Goal: Task Accomplishment & Management: Use online tool/utility

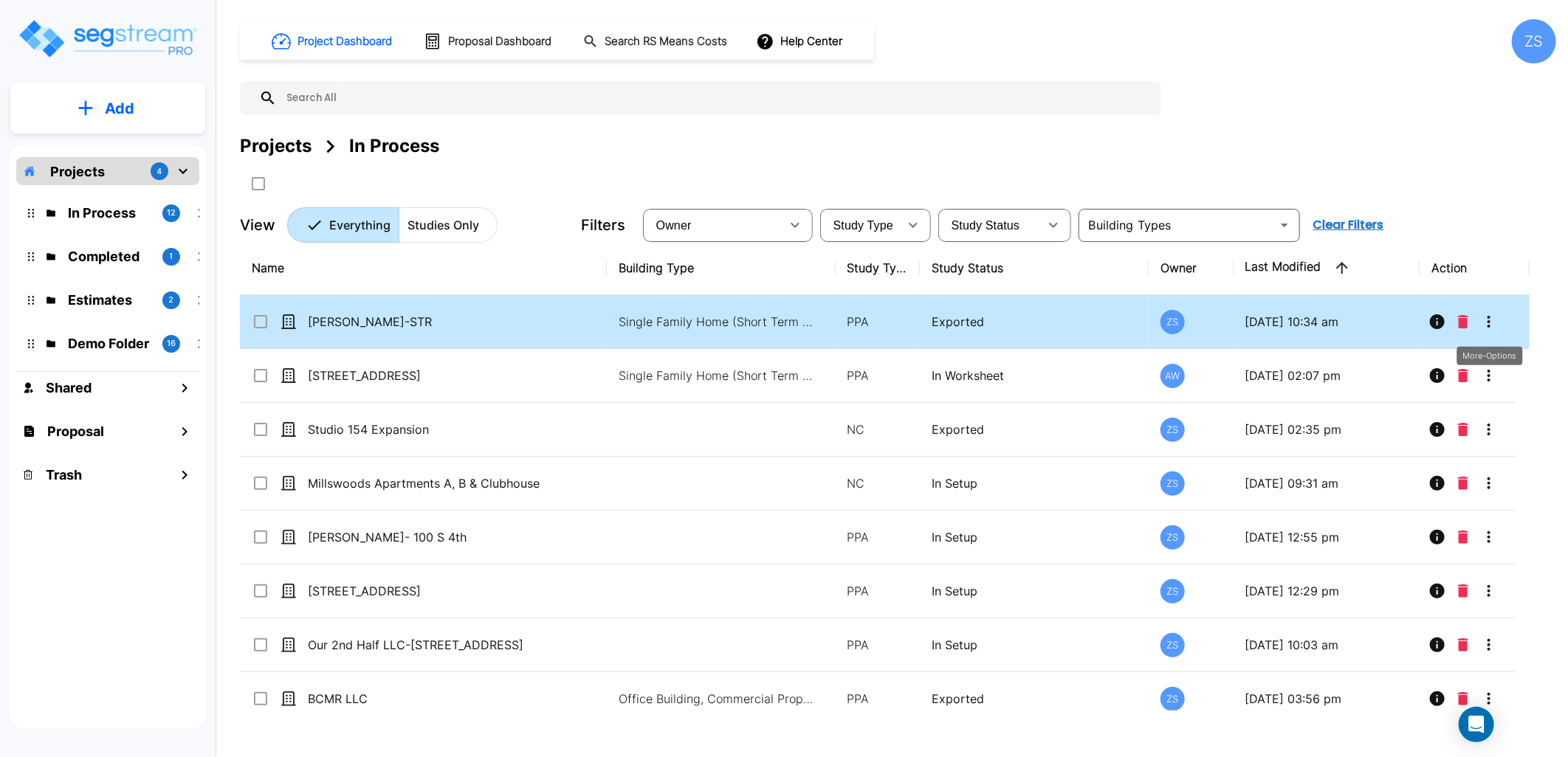
click at [1495, 323] on icon "More-Options" at bounding box center [1489, 321] width 18 height 18
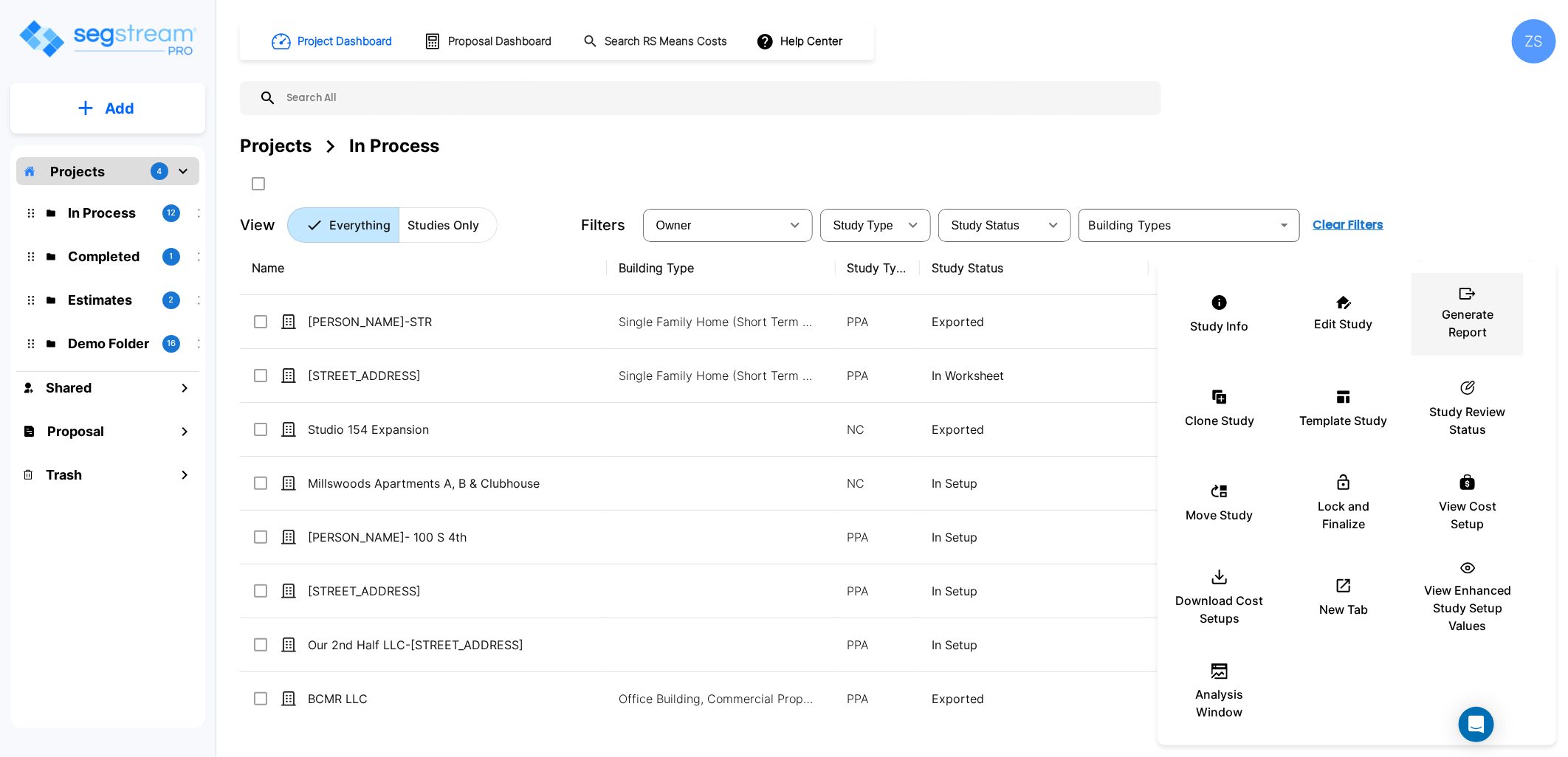
click at [1475, 327] on p "Generate Report" at bounding box center [1467, 324] width 89 height 36
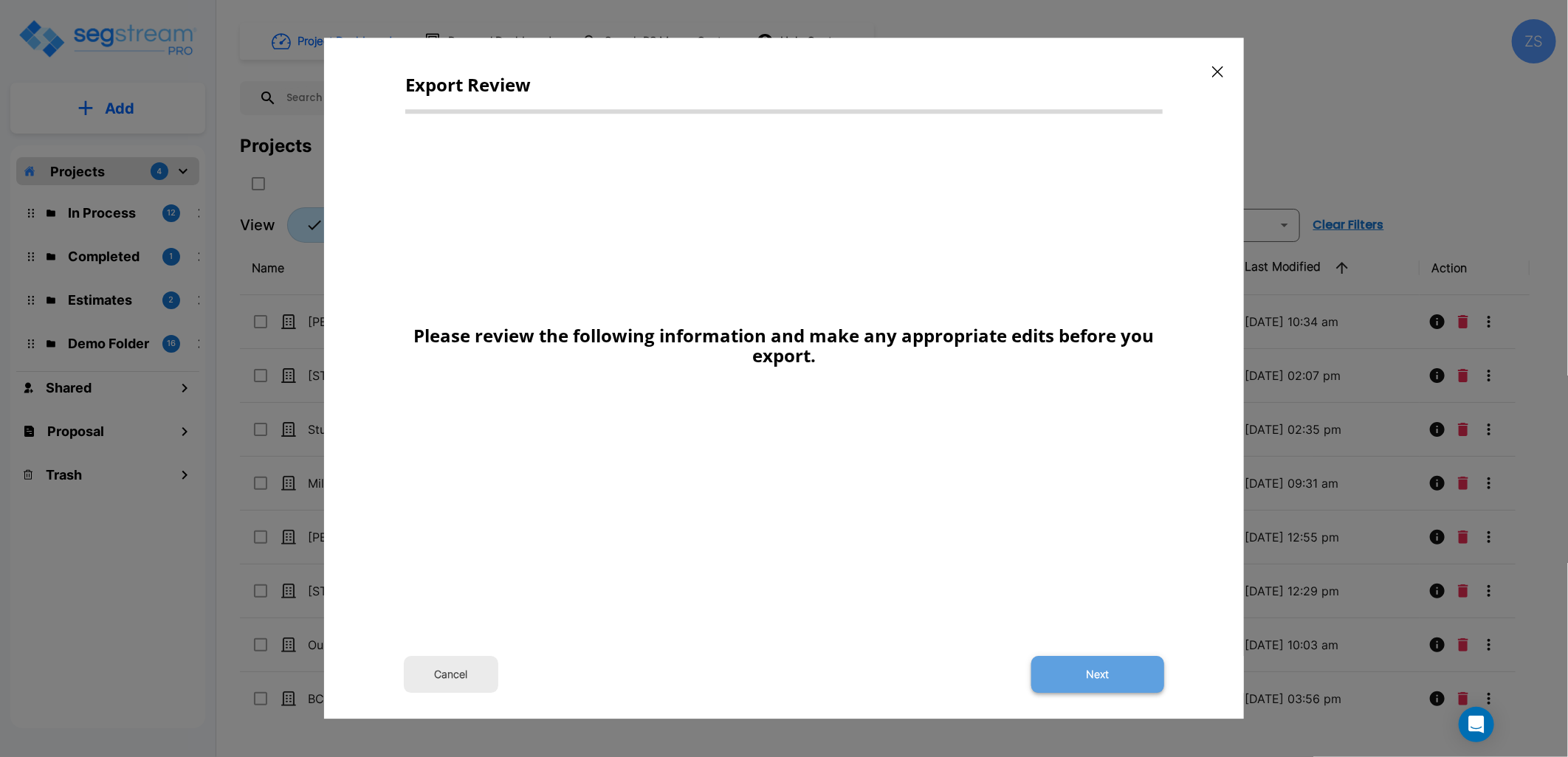
click at [1125, 668] on button "Next" at bounding box center [1097, 675] width 133 height 37
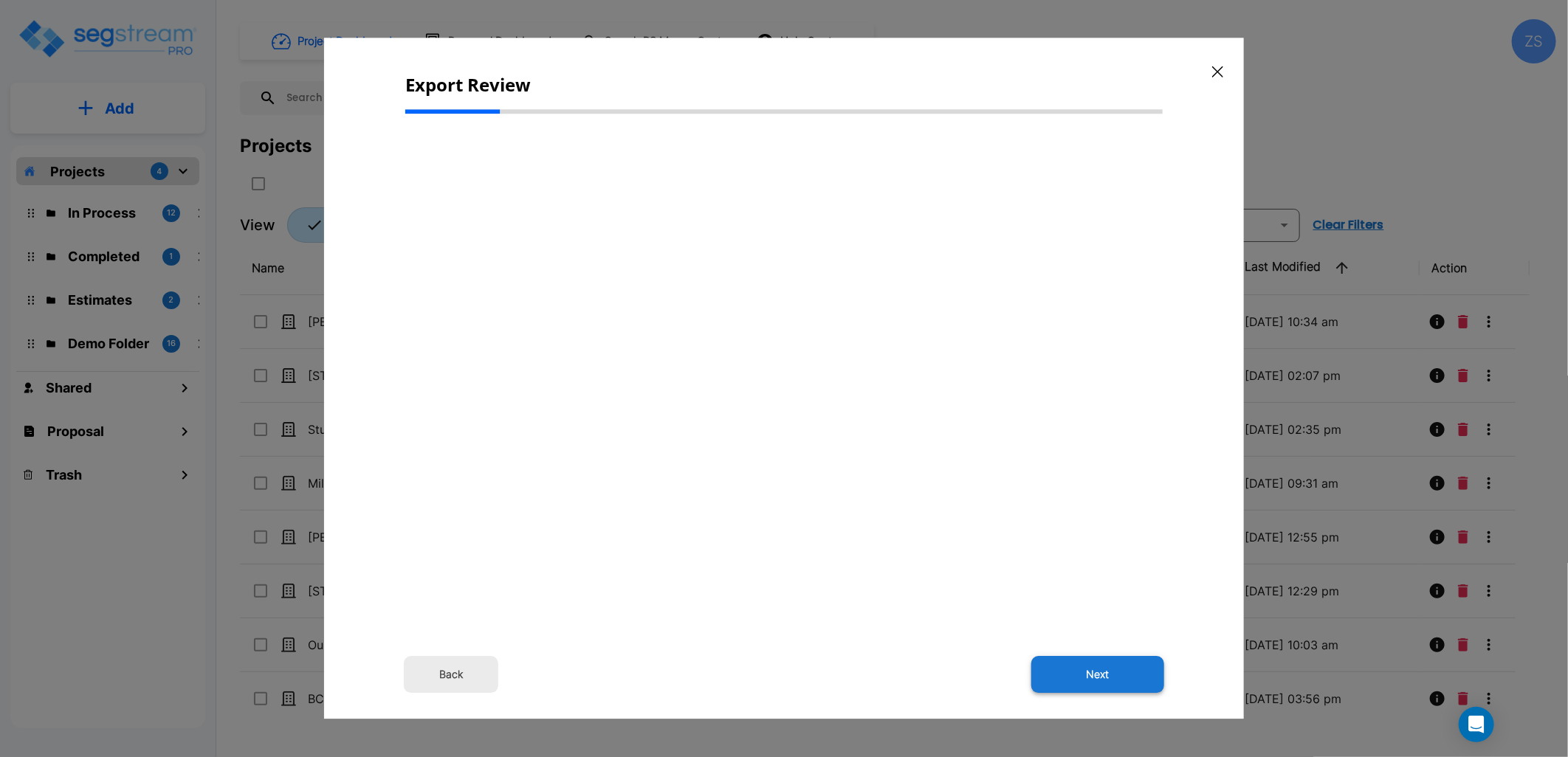
click at [1086, 665] on button "Next" at bounding box center [1097, 675] width 133 height 37
click at [1092, 671] on button "Next" at bounding box center [1097, 675] width 133 height 37
click at [1100, 669] on button "Next" at bounding box center [1097, 675] width 133 height 37
click at [1216, 70] on icon "button" at bounding box center [1218, 72] width 11 height 12
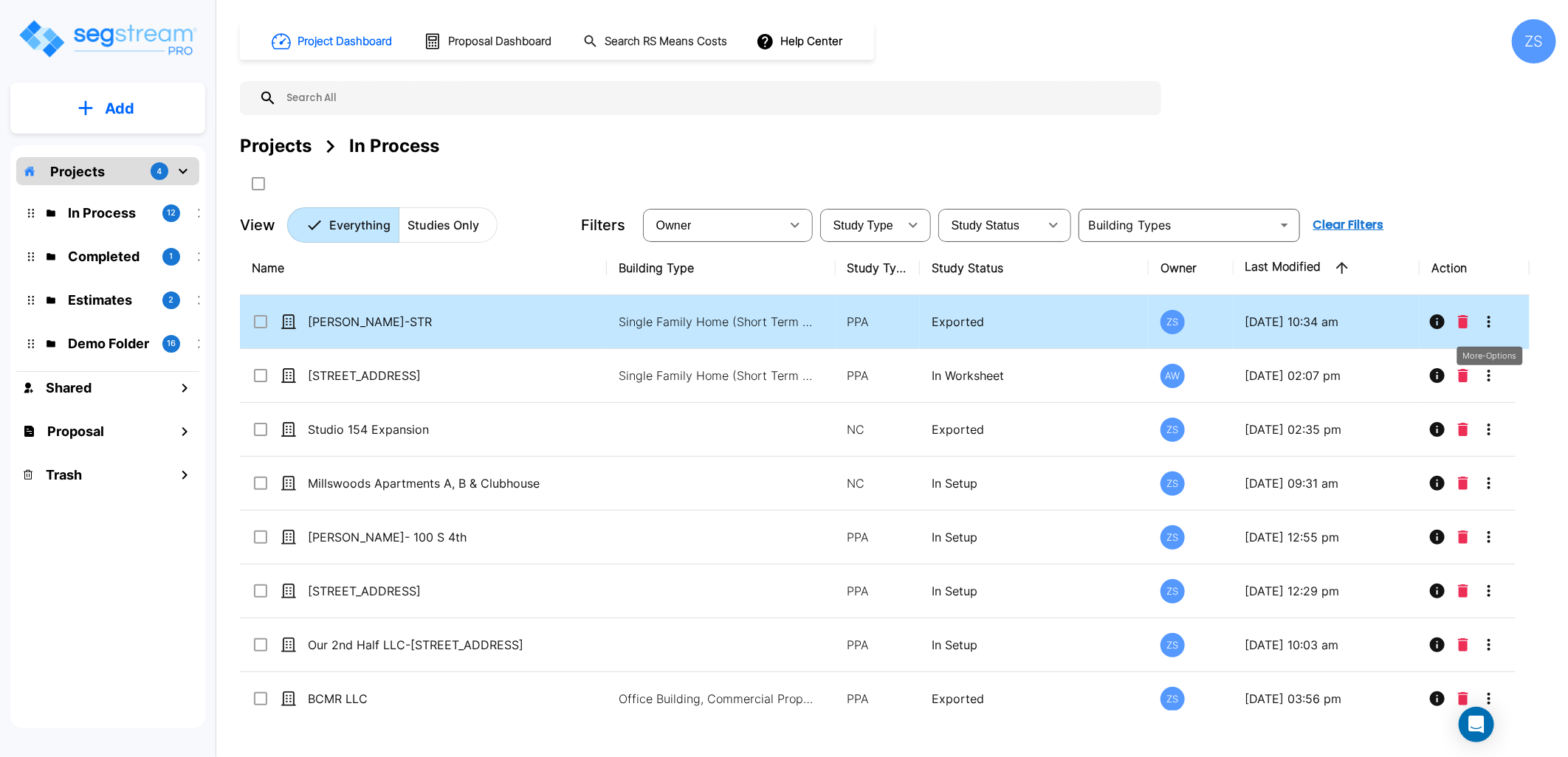
click at [1495, 330] on icon "More-Options" at bounding box center [1489, 321] width 18 height 18
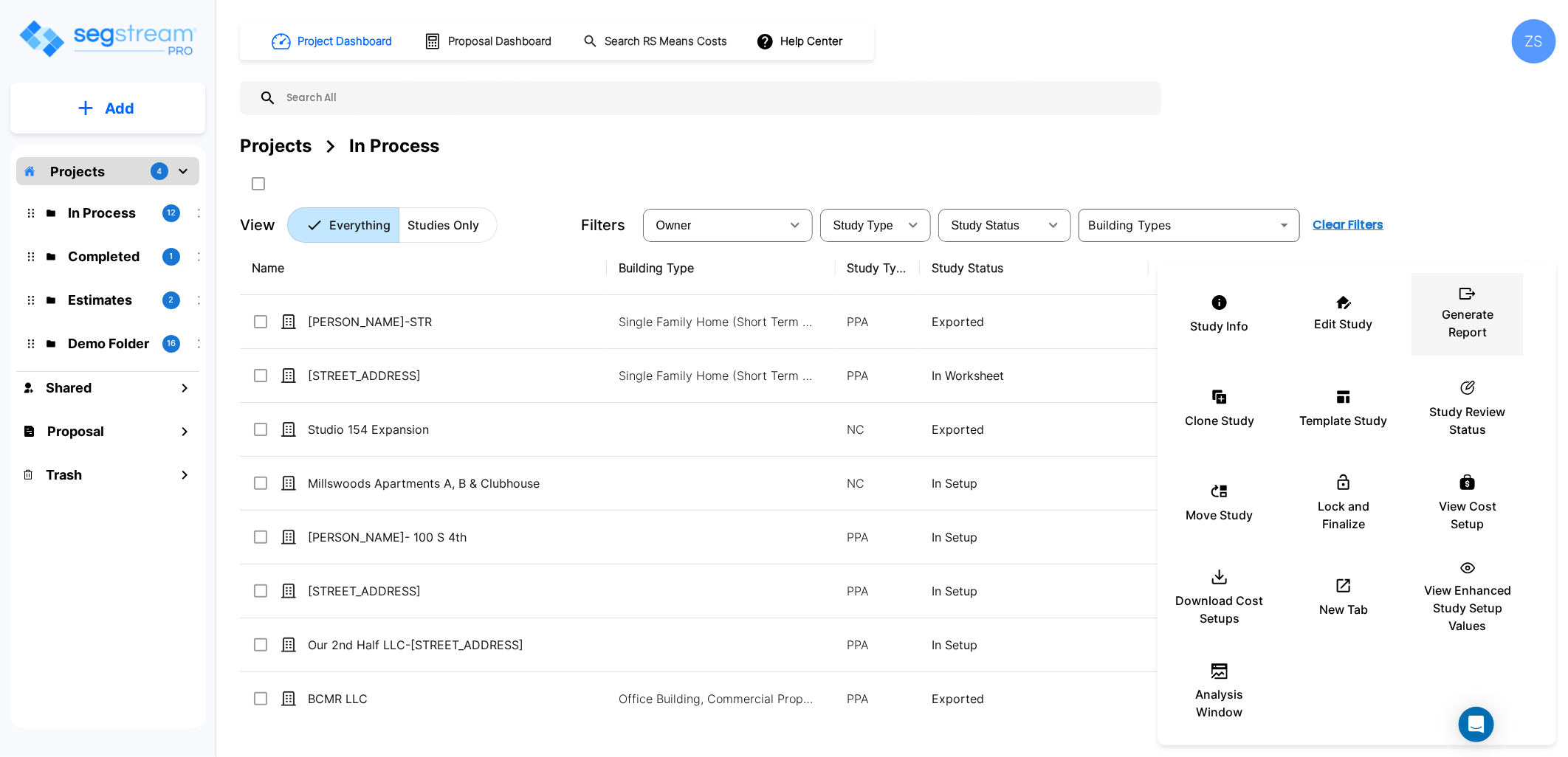
click at [1463, 326] on p "Generate Report" at bounding box center [1467, 324] width 89 height 36
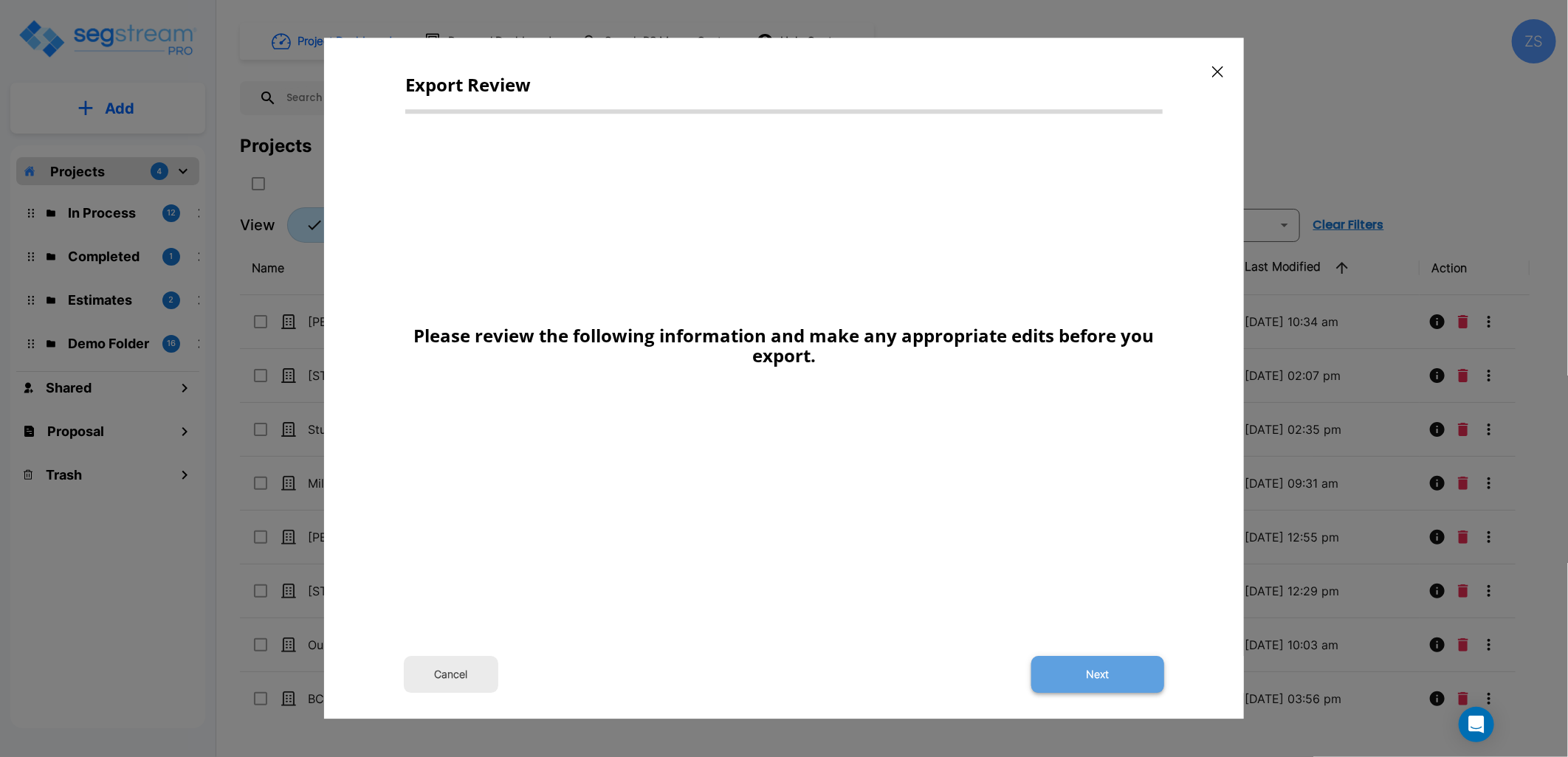
click at [1096, 688] on button "Next" at bounding box center [1097, 675] width 133 height 37
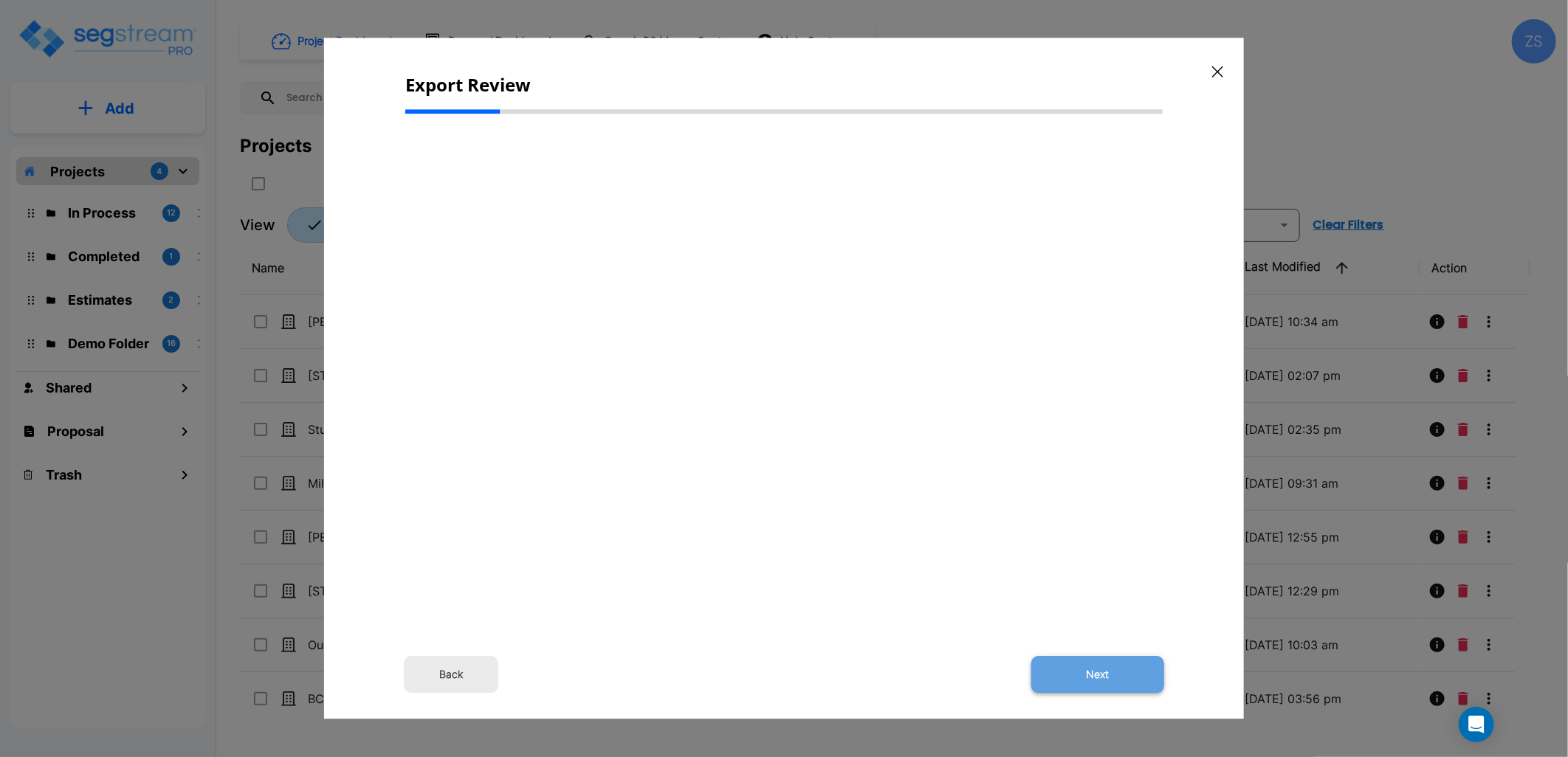
click at [1097, 679] on button "Next" at bounding box center [1097, 675] width 133 height 37
click at [462, 674] on button "Back" at bounding box center [451, 675] width 94 height 37
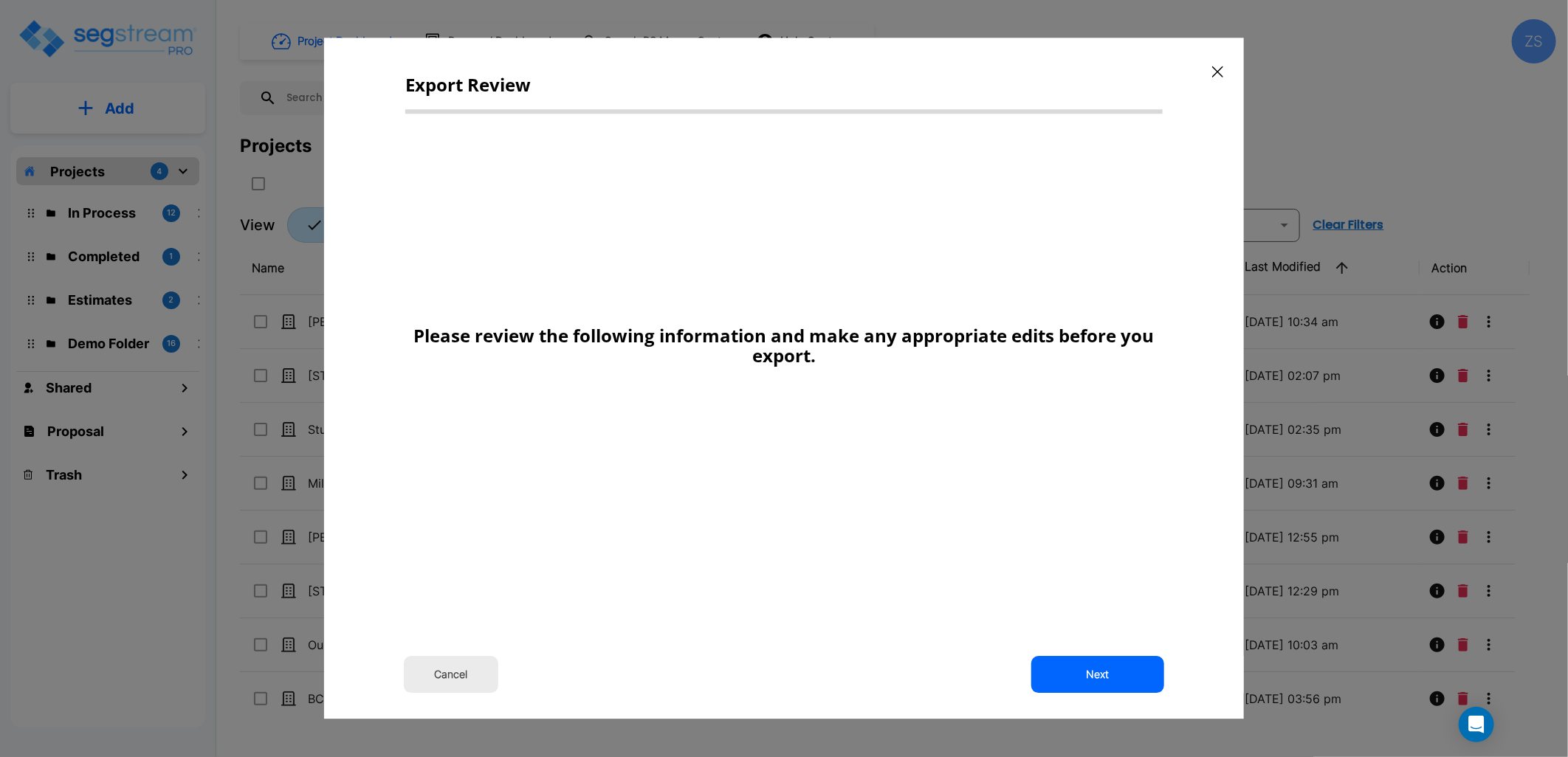
click at [1218, 69] on icon "button" at bounding box center [1218, 72] width 11 height 12
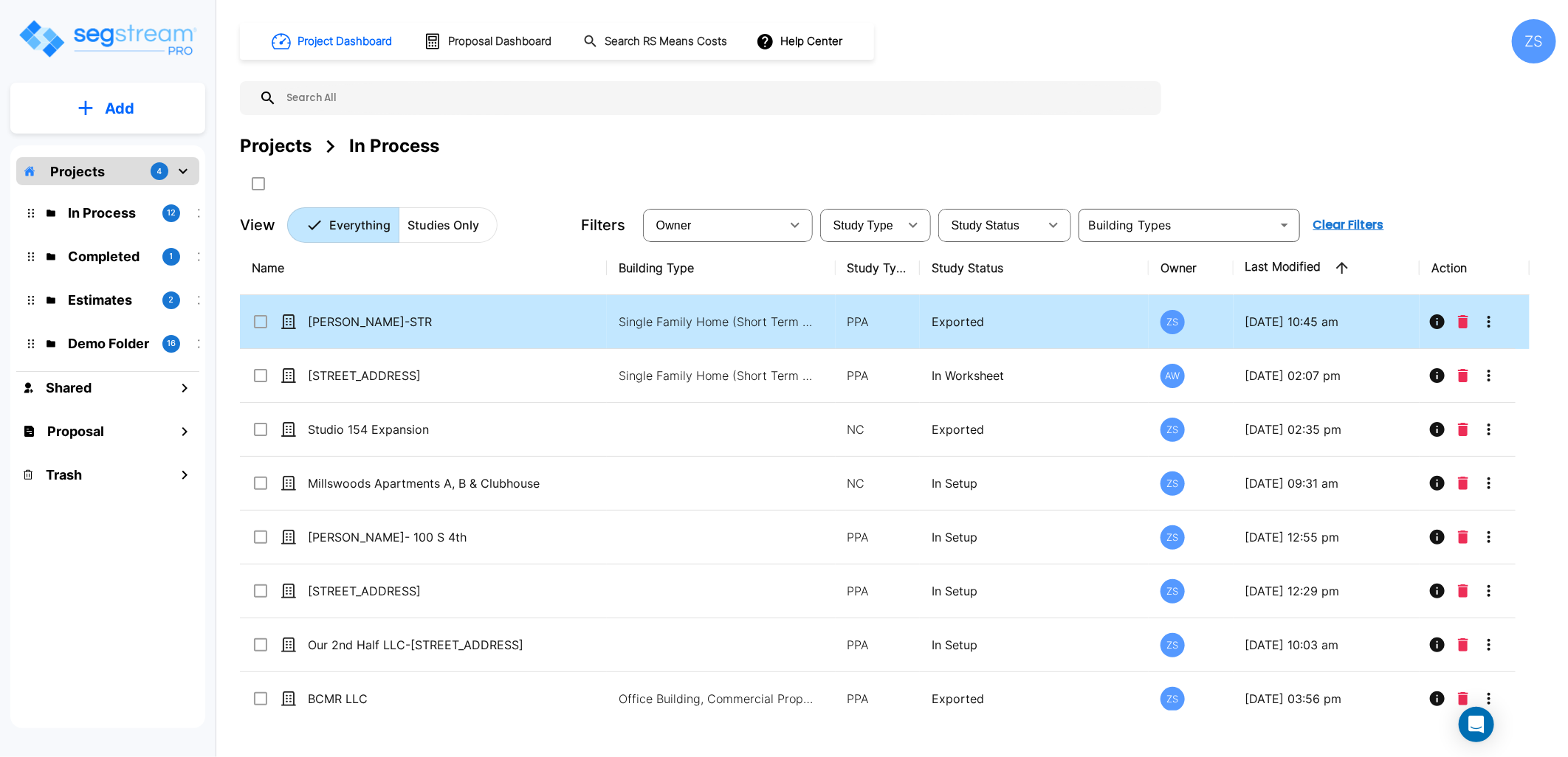
click at [1489, 322] on icon "More-Options" at bounding box center [1488, 321] width 3 height 12
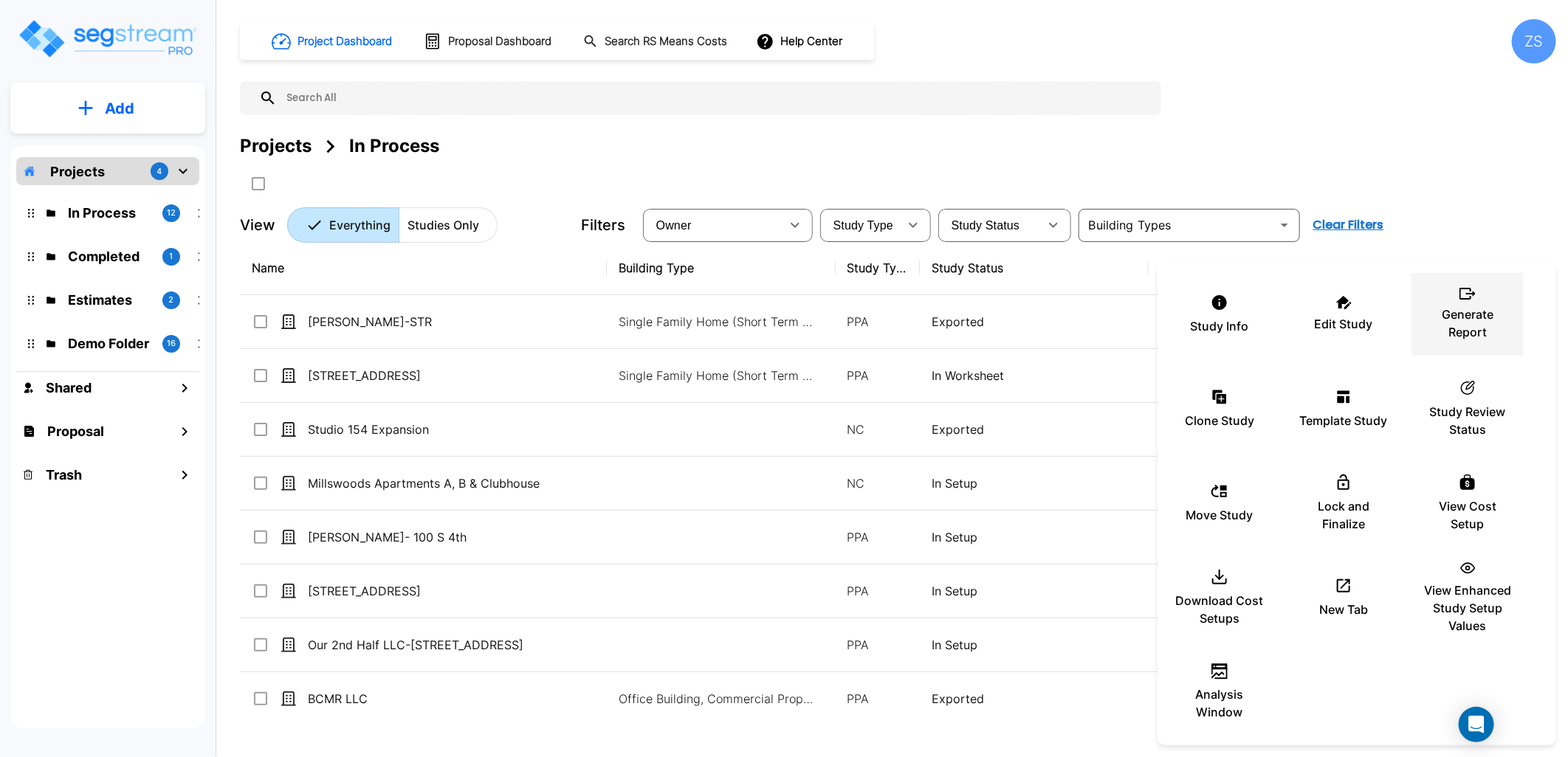
click at [1470, 330] on p "Generate Report" at bounding box center [1467, 324] width 89 height 36
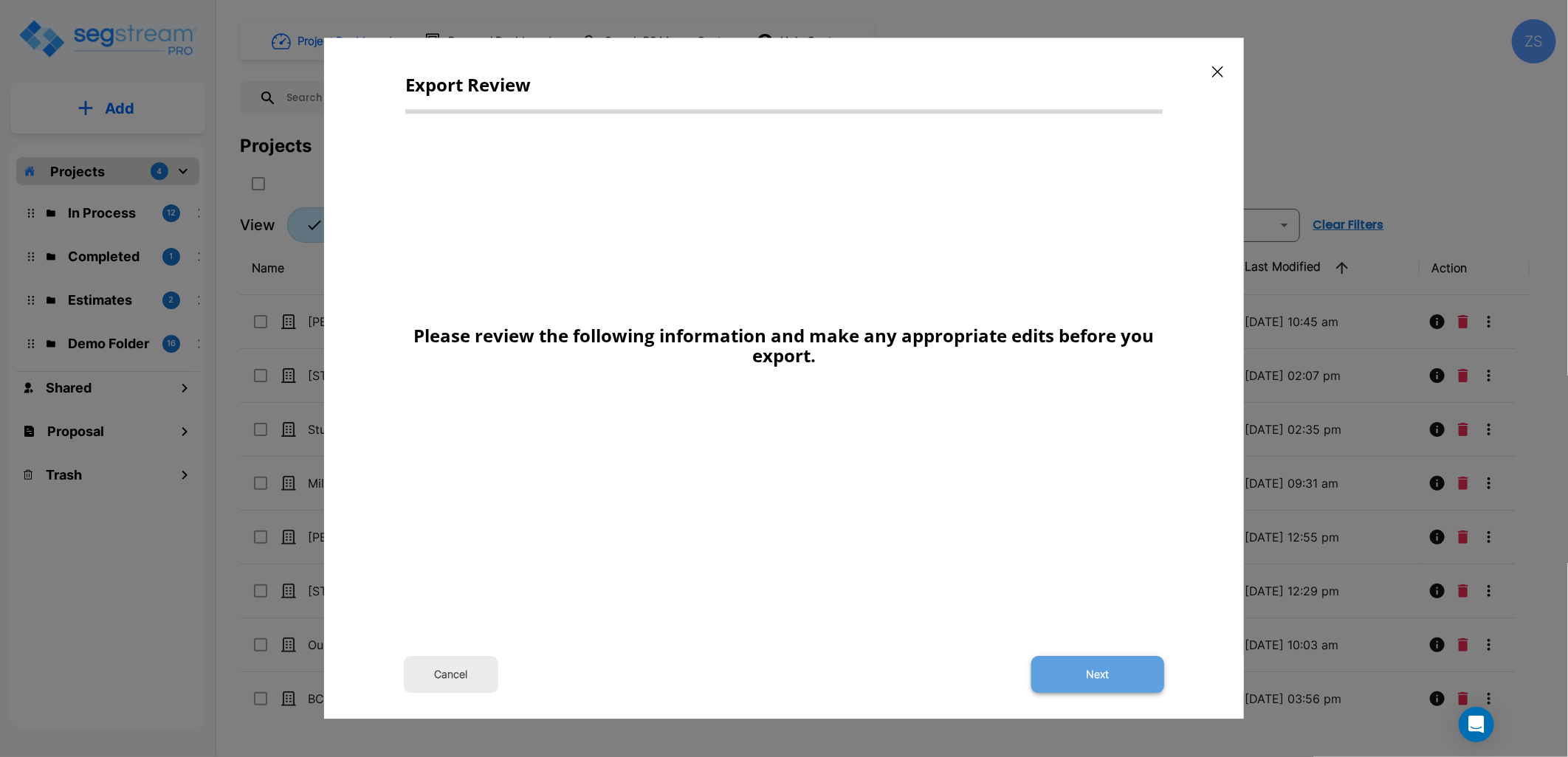
click at [1092, 668] on button "Next" at bounding box center [1097, 675] width 133 height 37
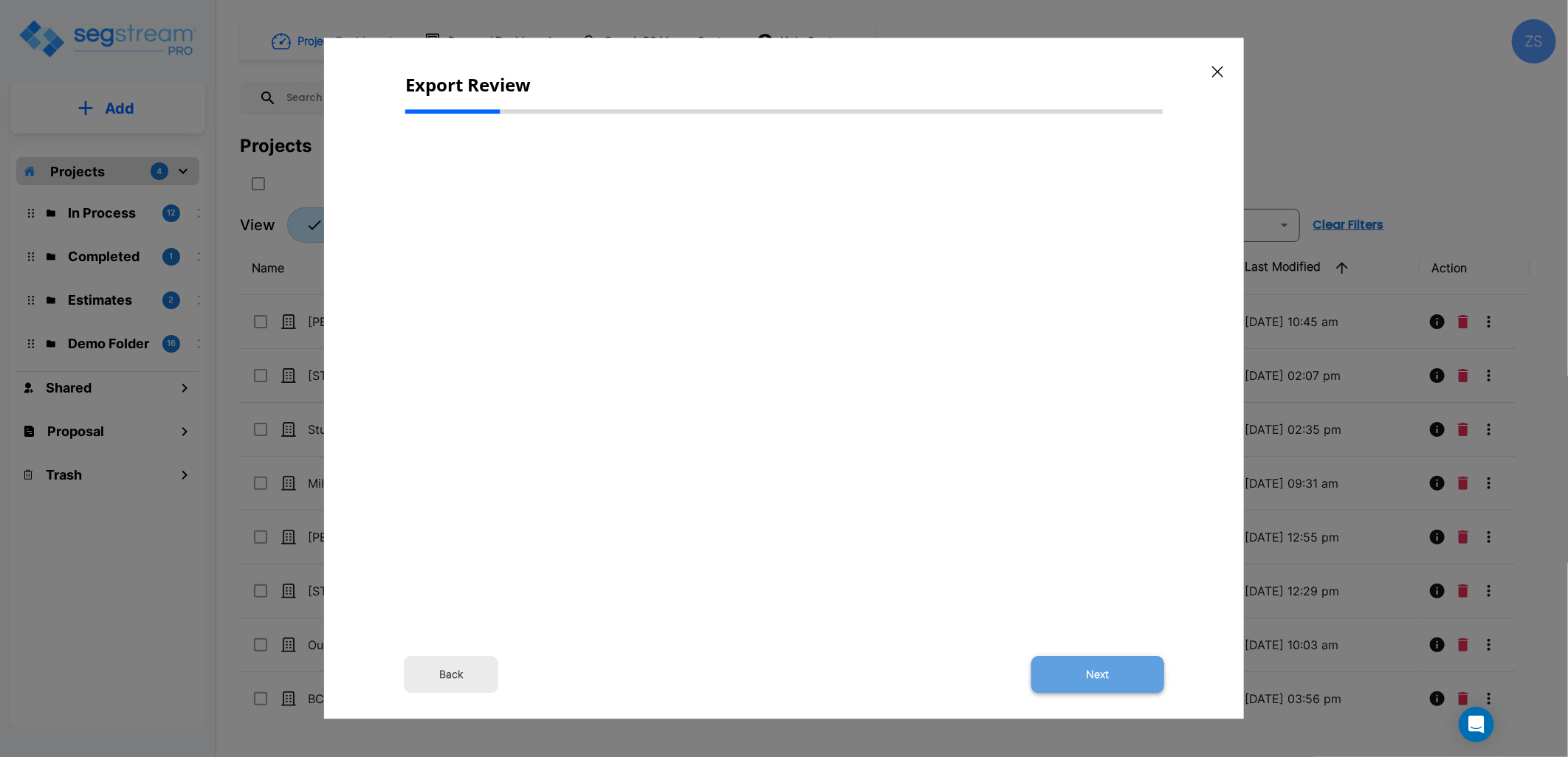
click at [1098, 663] on button "Next" at bounding box center [1097, 675] width 133 height 37
click at [1102, 682] on button "Next" at bounding box center [1097, 675] width 133 height 37
click at [1098, 668] on button "Next" at bounding box center [1097, 675] width 133 height 37
click at [1102, 668] on button "Next" at bounding box center [1097, 675] width 133 height 37
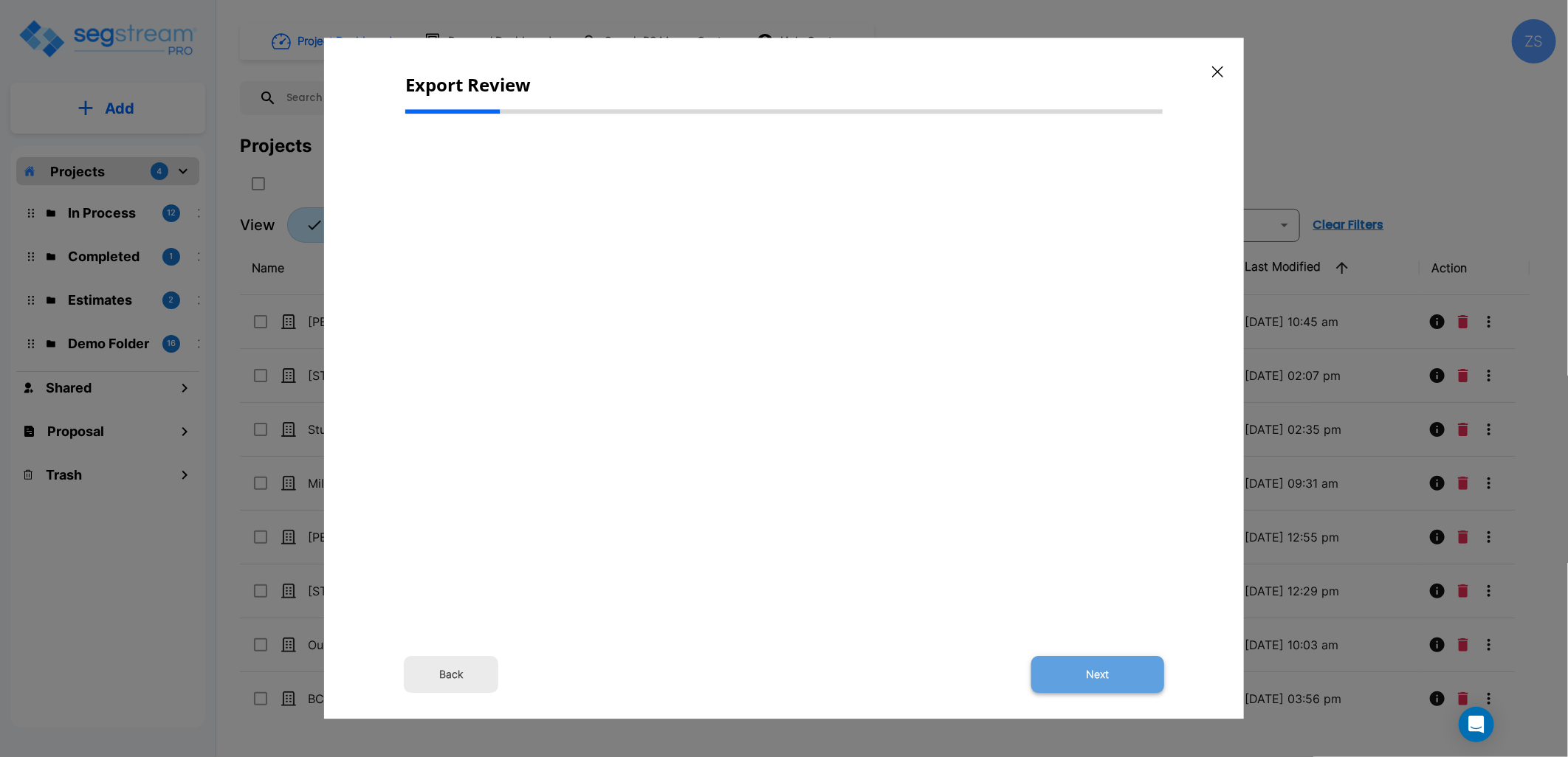
click at [1102, 668] on button "Next" at bounding box center [1097, 675] width 133 height 37
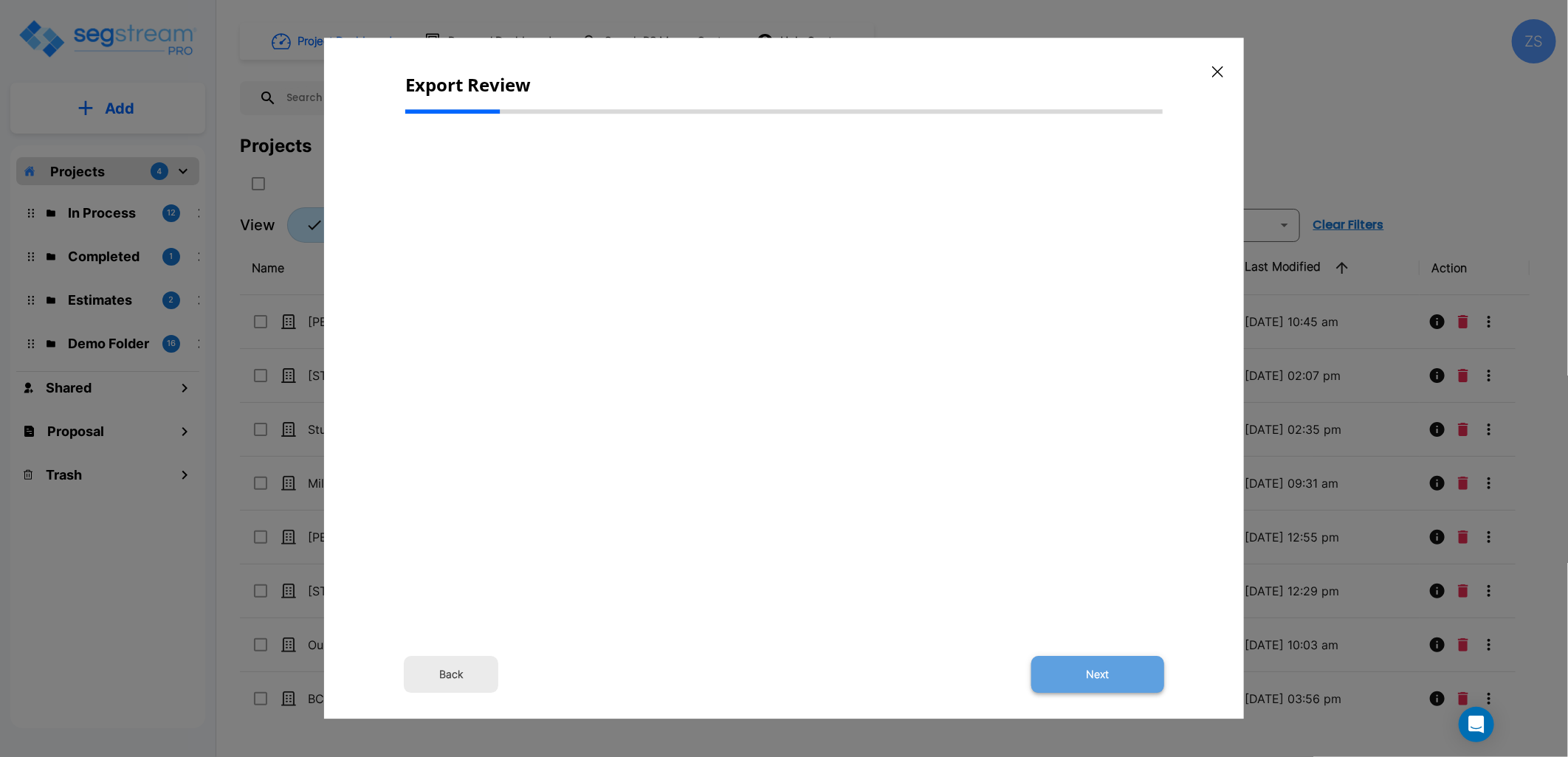
click at [1102, 668] on button "Next" at bounding box center [1097, 675] width 133 height 37
click at [1109, 679] on button "Next" at bounding box center [1097, 675] width 133 height 37
click at [1109, 677] on button "Next" at bounding box center [1097, 675] width 133 height 37
click at [1109, 676] on button "Next" at bounding box center [1097, 675] width 133 height 37
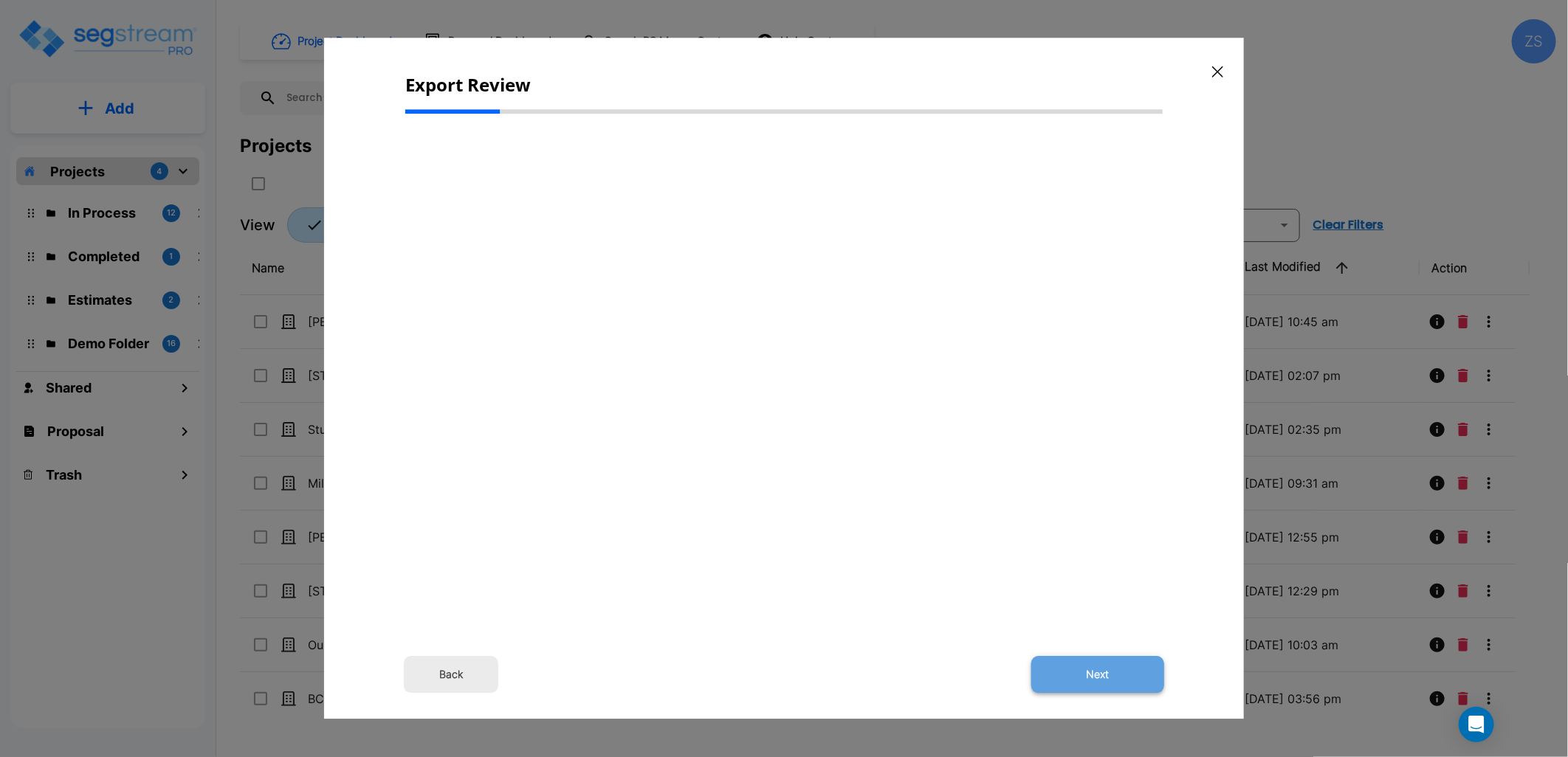
click at [1105, 675] on button "Next" at bounding box center [1097, 675] width 133 height 37
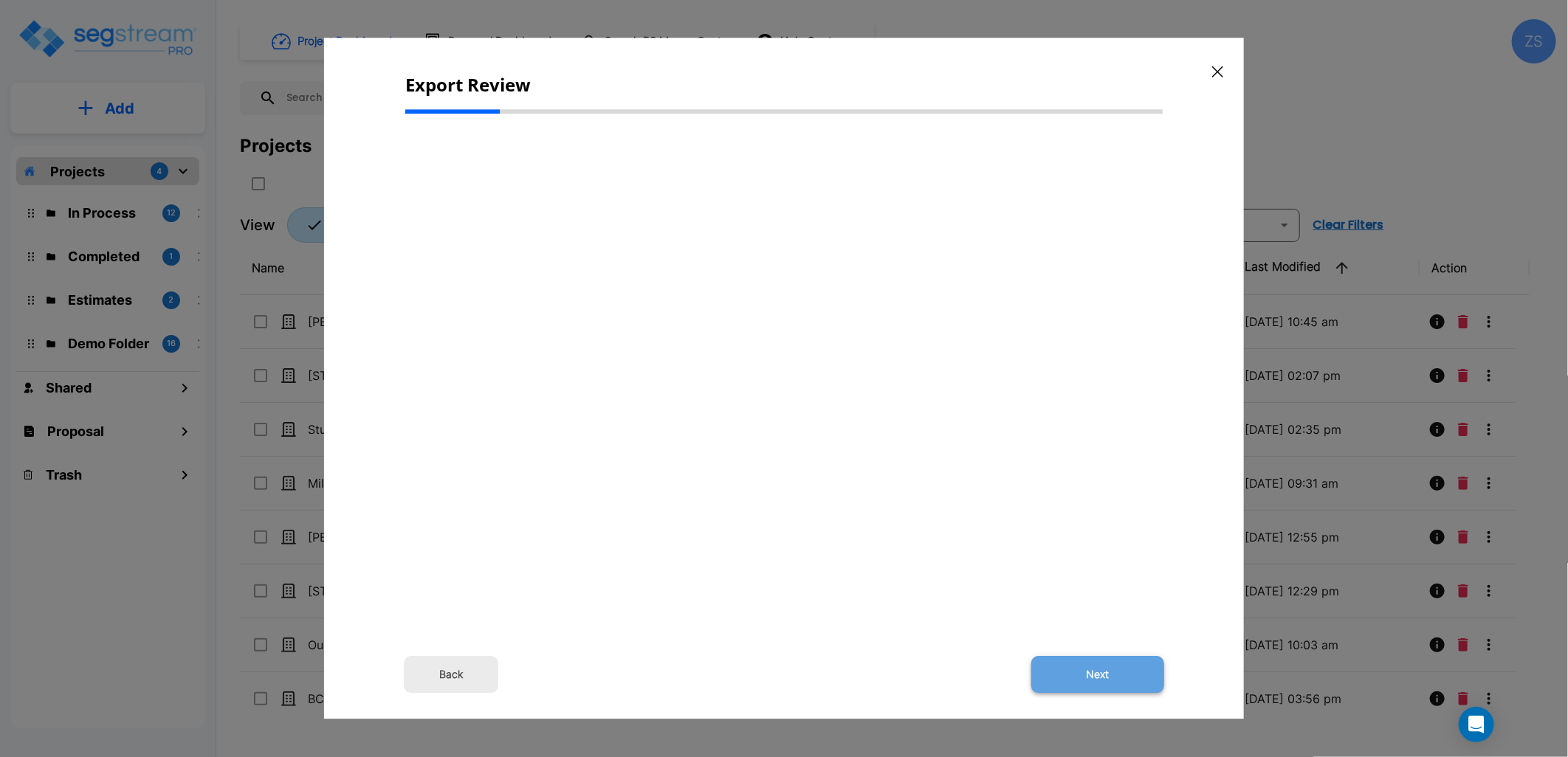
click at [1105, 675] on button "Next" at bounding box center [1097, 675] width 133 height 37
click at [1213, 60] on button "button" at bounding box center [1218, 71] width 23 height 24
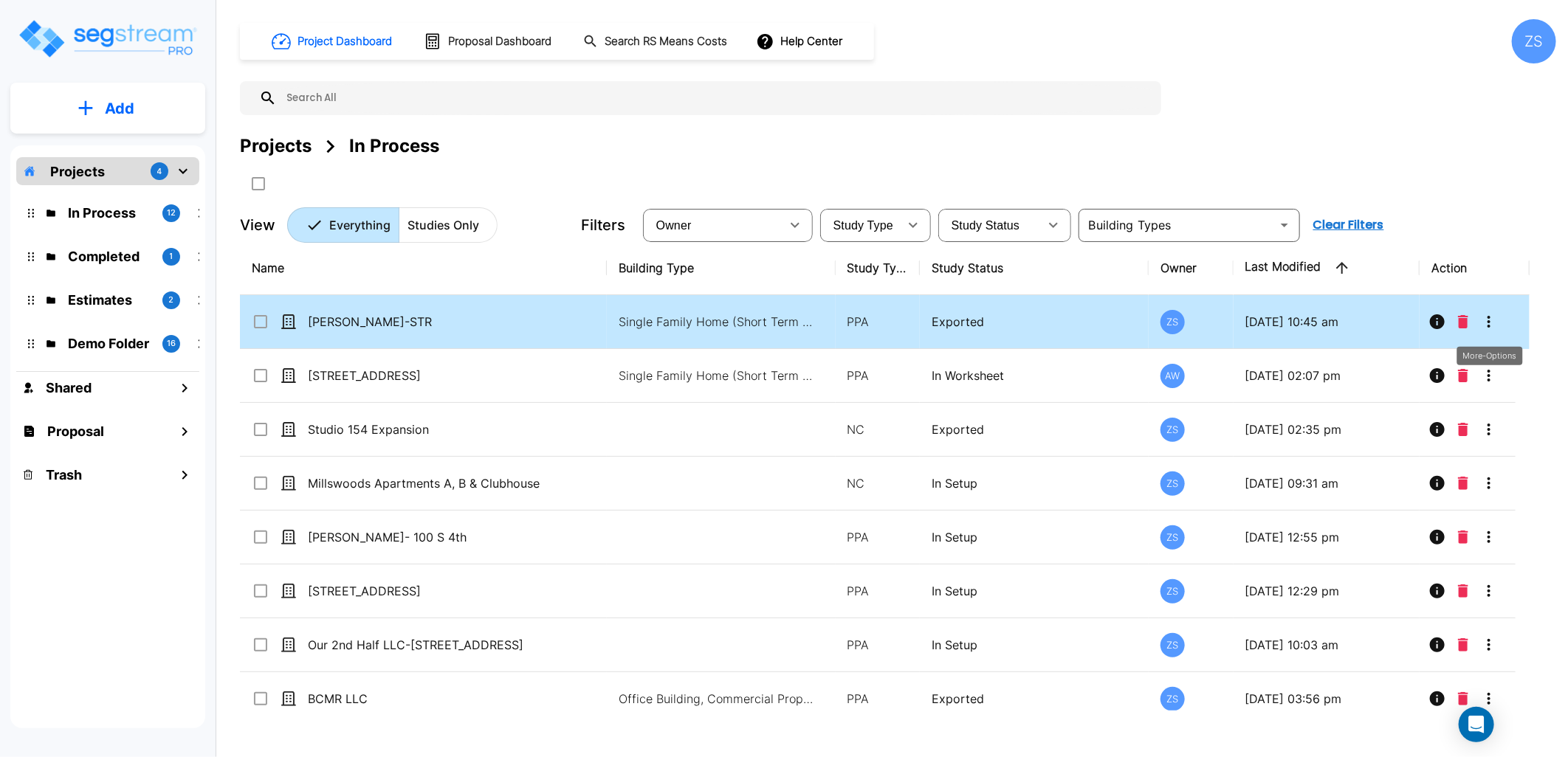
click at [1492, 321] on icon "More-Options" at bounding box center [1489, 321] width 18 height 18
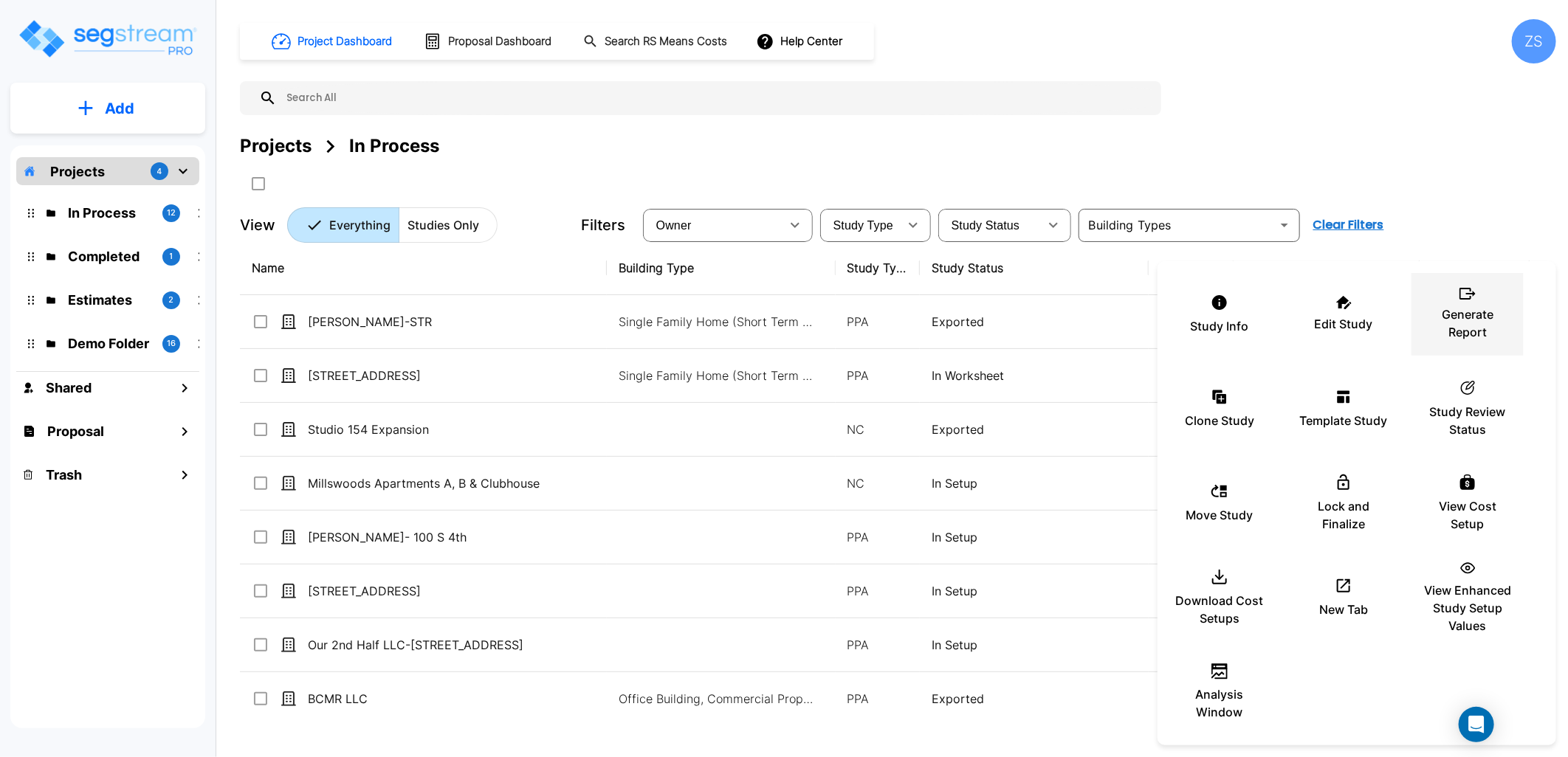
click at [1477, 328] on p "Generate Report" at bounding box center [1467, 324] width 89 height 36
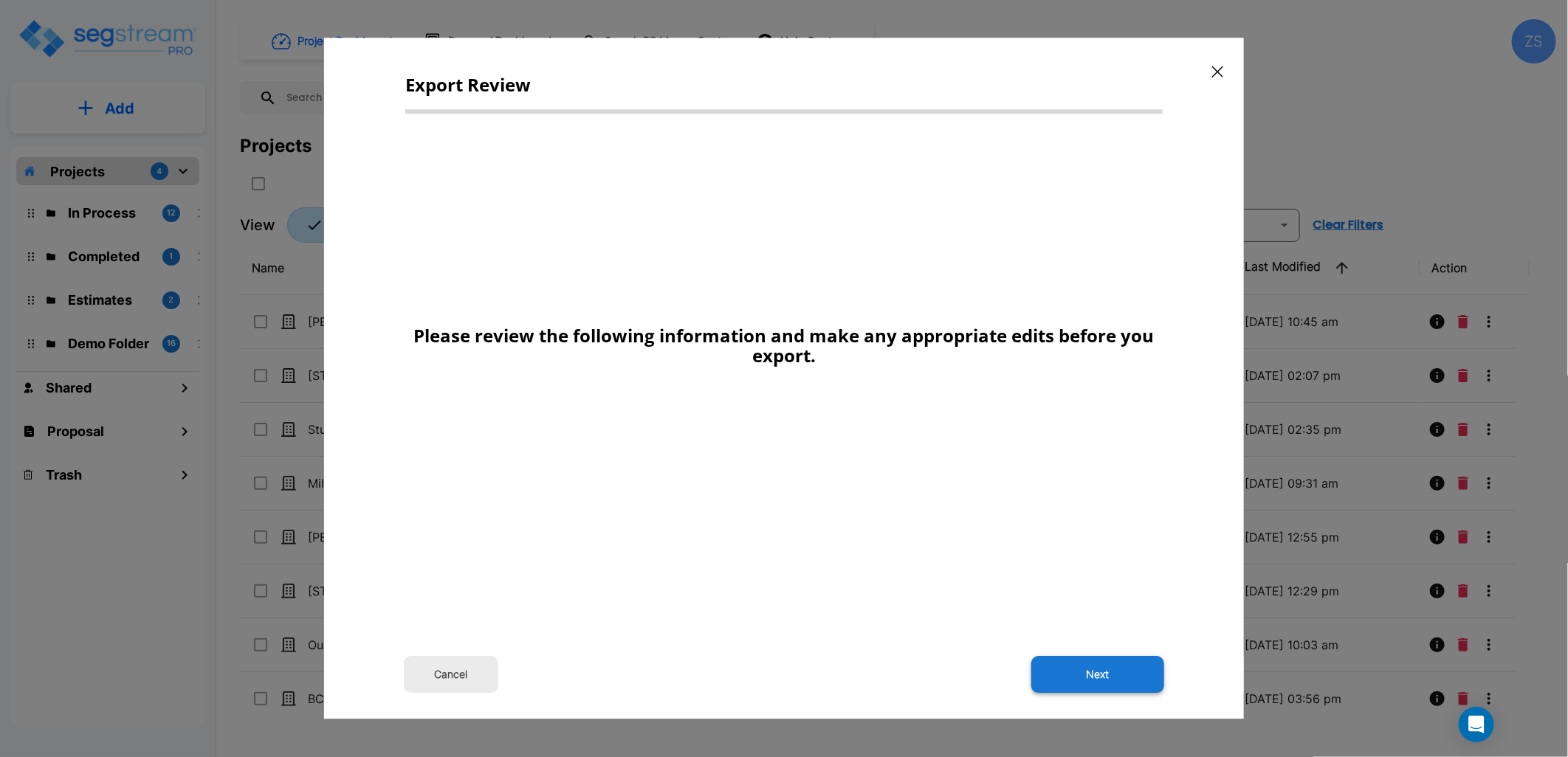
click at [1052, 675] on button "Next" at bounding box center [1097, 675] width 133 height 37
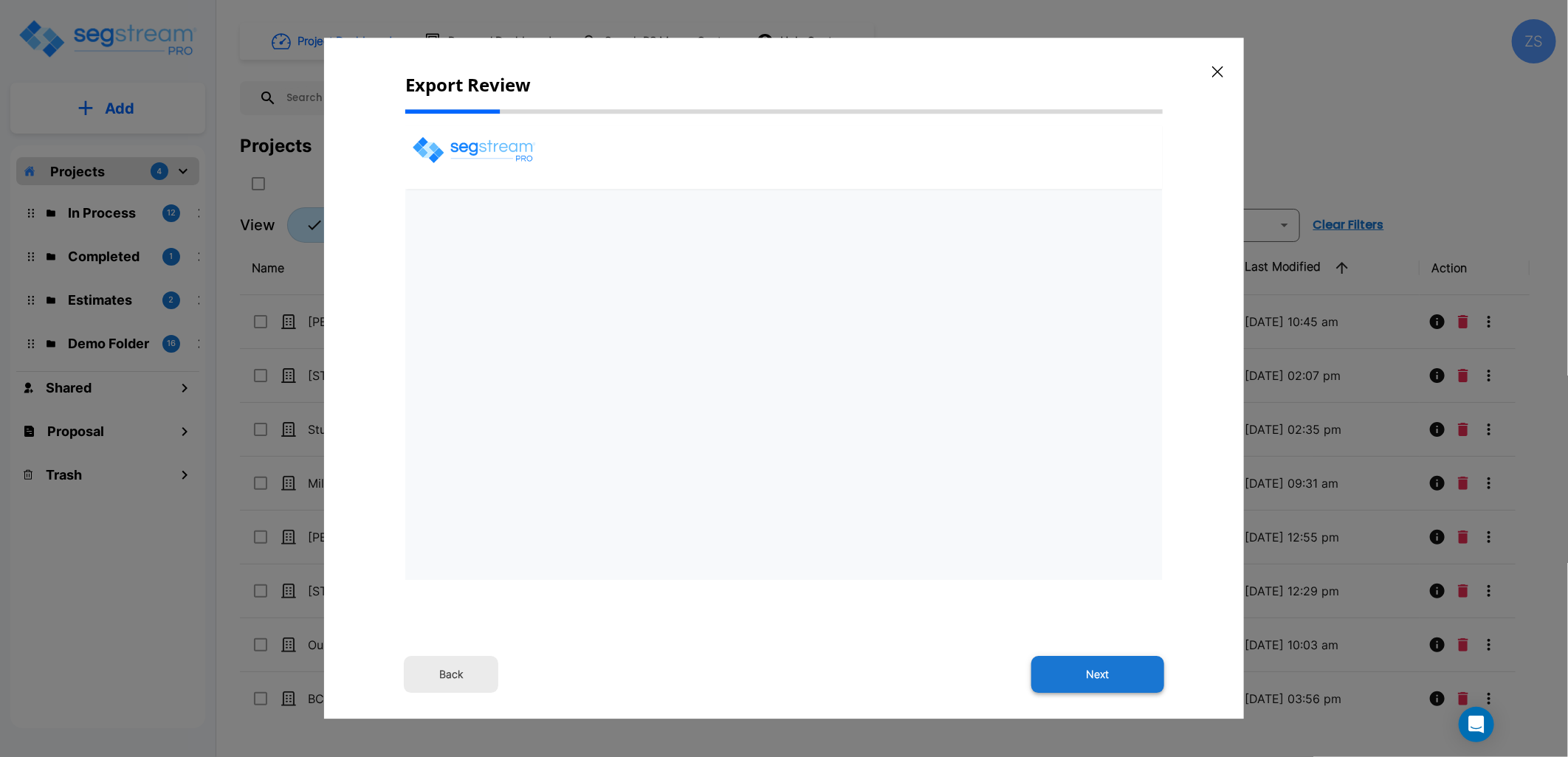
select select "2025"
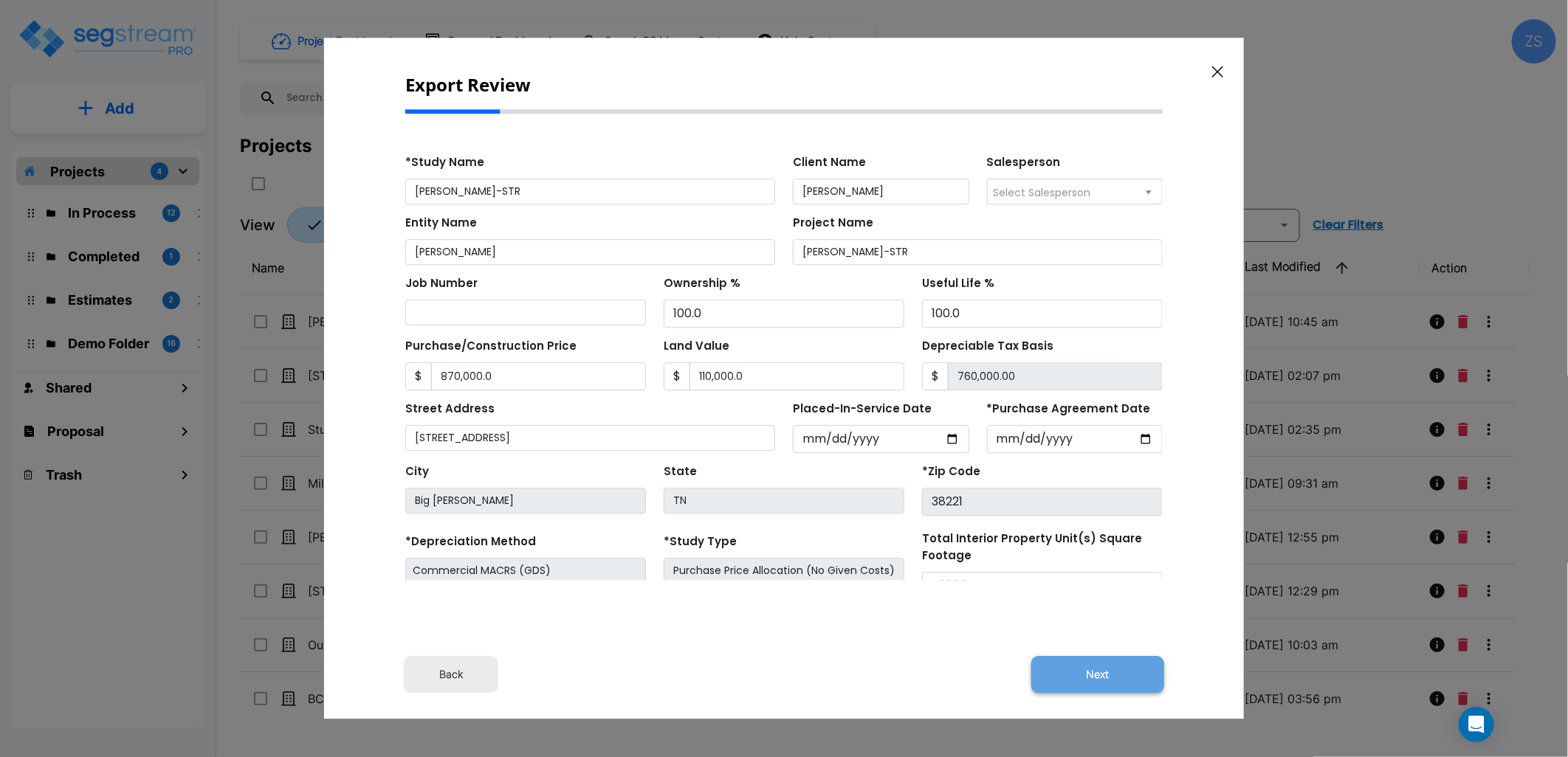
click at [1071, 677] on button "Next" at bounding box center [1097, 675] width 133 height 37
type input "870000"
type input "110000"
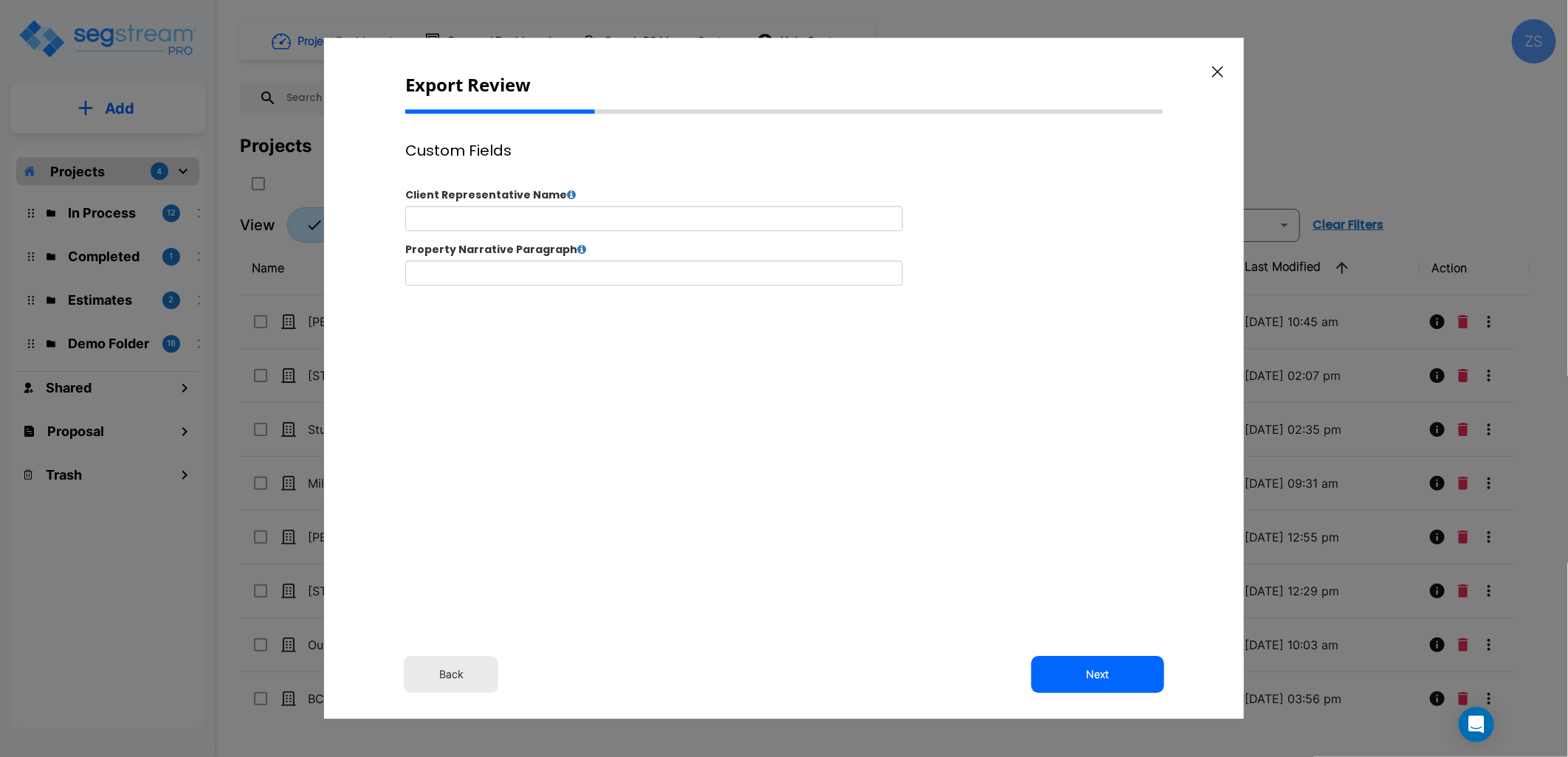
click at [1071, 677] on button "Next" at bounding box center [1097, 675] width 133 height 37
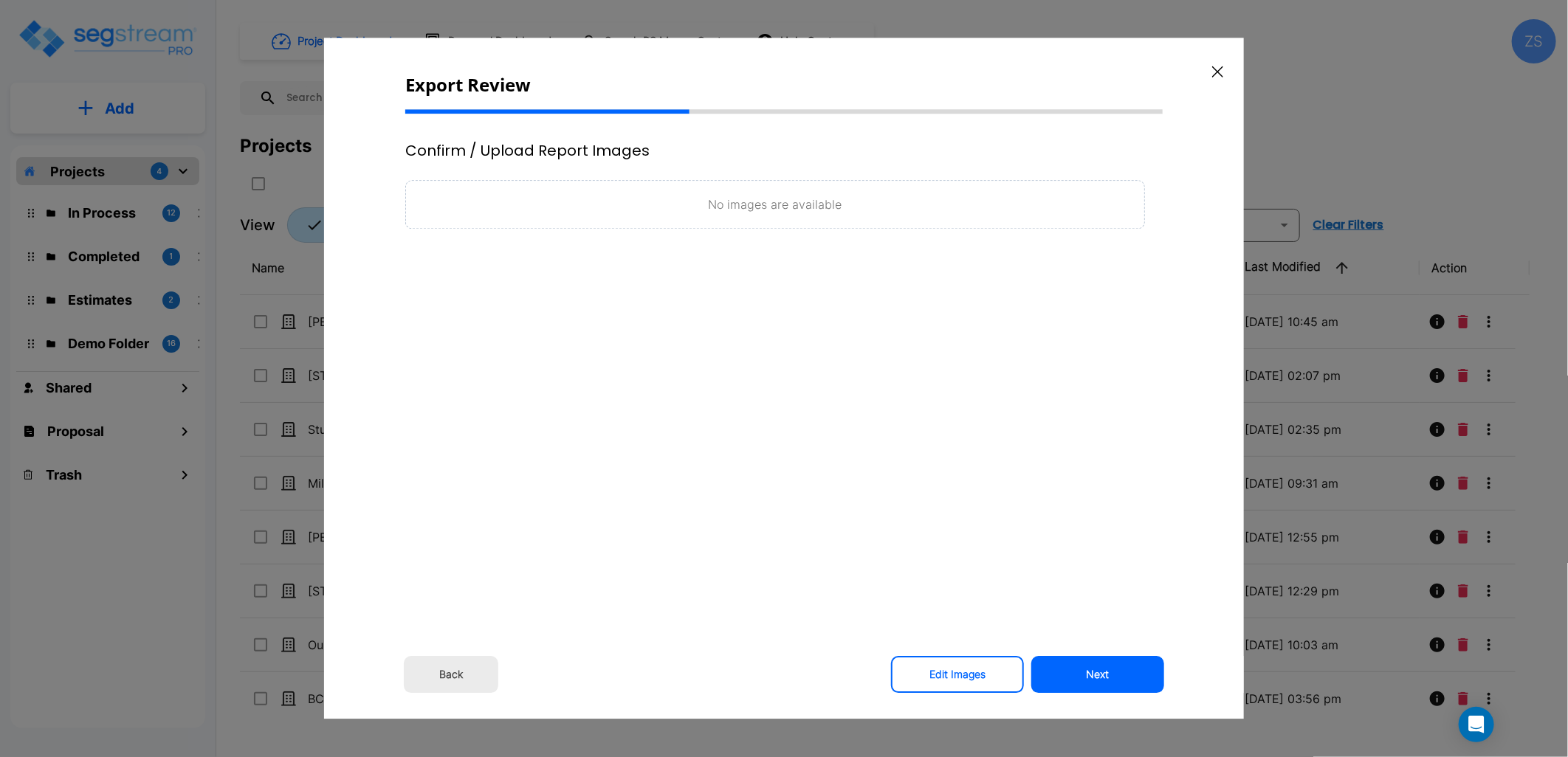
click at [1071, 677] on button "Next" at bounding box center [1097, 675] width 133 height 37
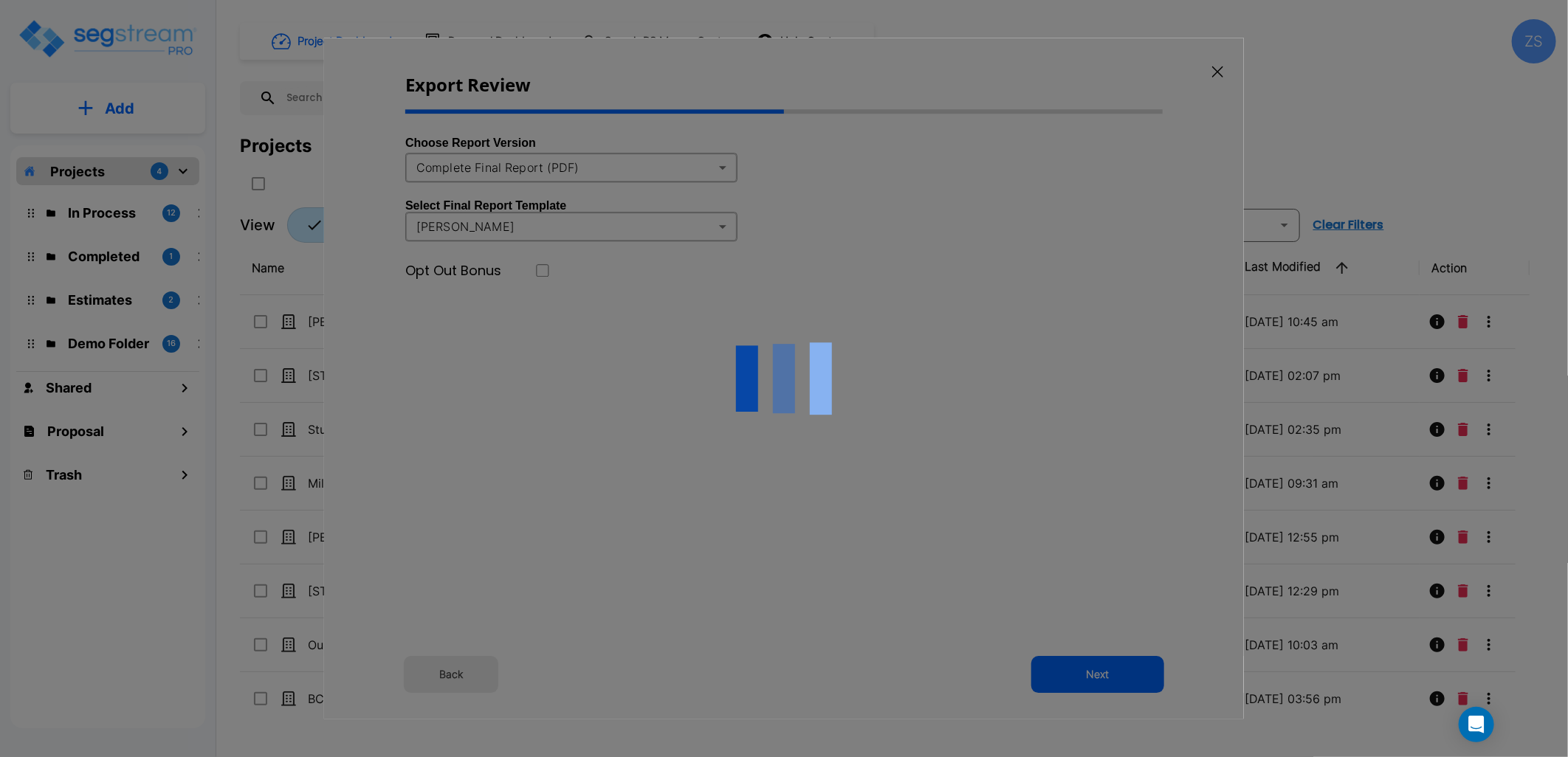
click at [555, 169] on div at bounding box center [784, 378] width 920 height 681
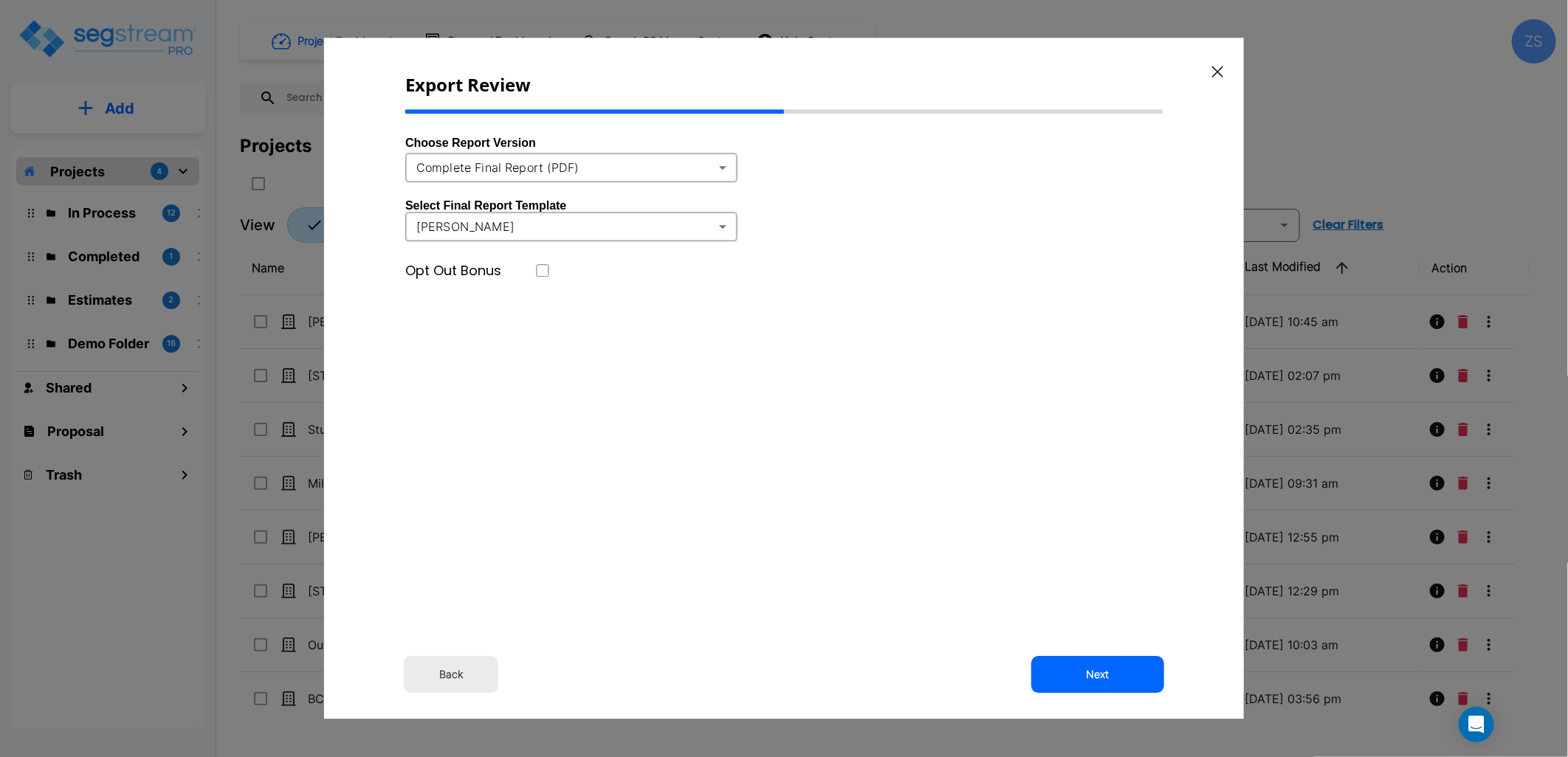
click at [637, 168] on body "× Your report is being generated. Be patient! × We're working on your Modificat…" at bounding box center [784, 378] width 1568 height 757
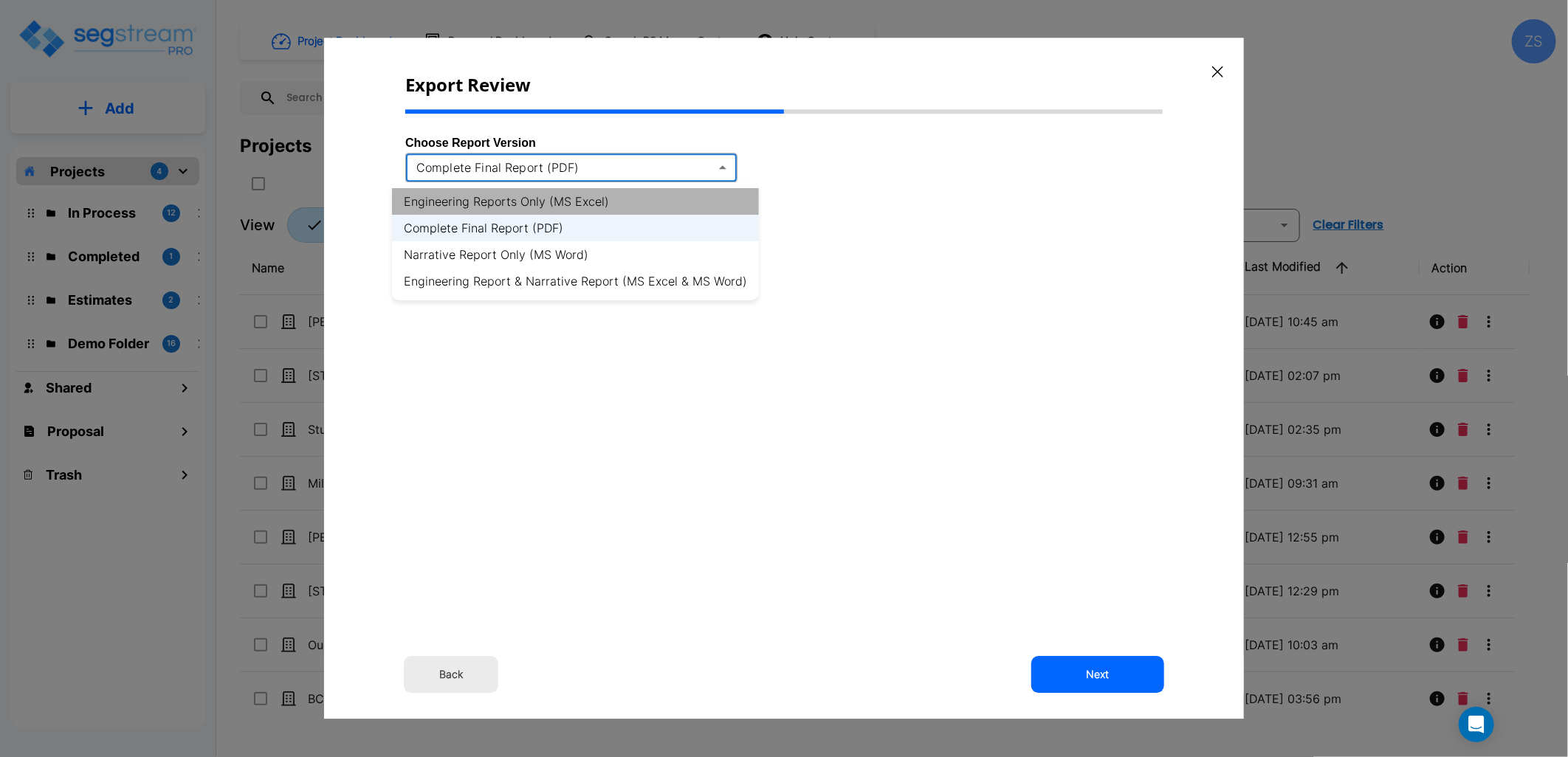
click at [594, 200] on li "Engineering Reports Only (MS Excel)" at bounding box center [575, 201] width 367 height 26
type input "xlsx"
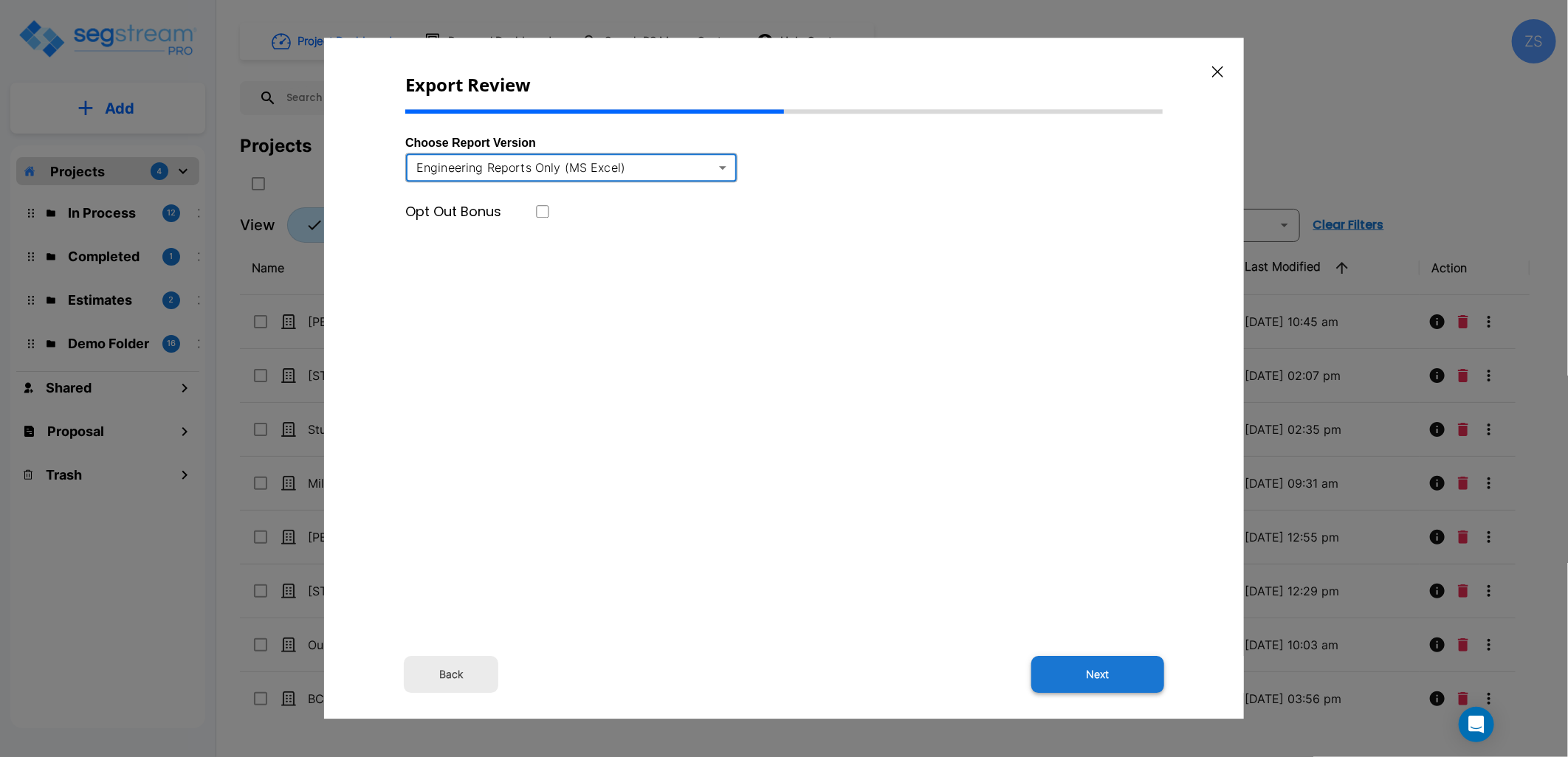
click at [1117, 668] on button "Next" at bounding box center [1097, 675] width 133 height 37
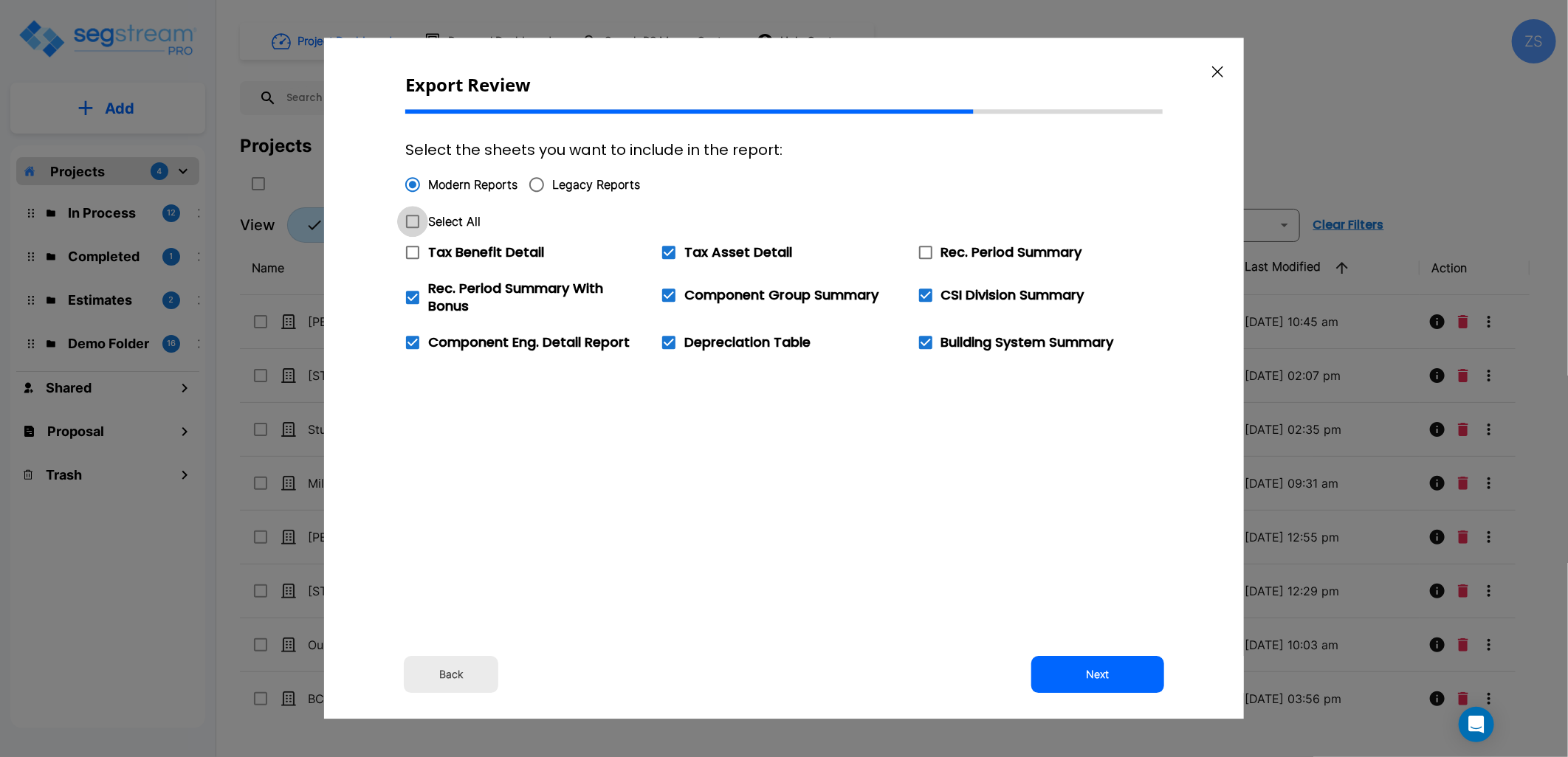
click at [422, 224] on span at bounding box center [412, 221] width 31 height 31
click at [412, 218] on input "Select All" at bounding box center [405, 212] width 15 height 12
checkbox input "true"
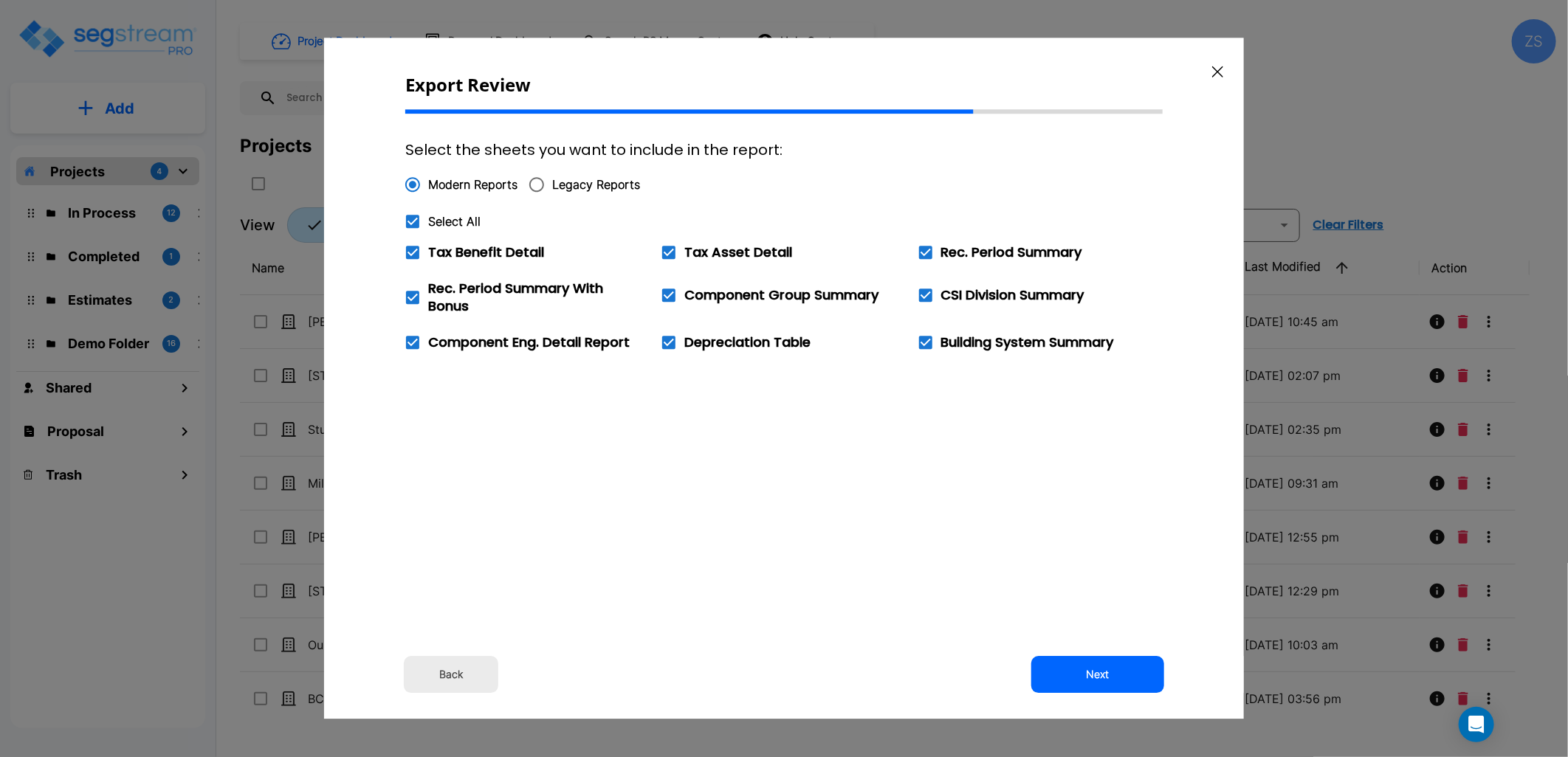
click at [422, 224] on span at bounding box center [412, 221] width 31 height 31
click at [412, 218] on input "Select All" at bounding box center [405, 212] width 15 height 12
checkbox input "false"
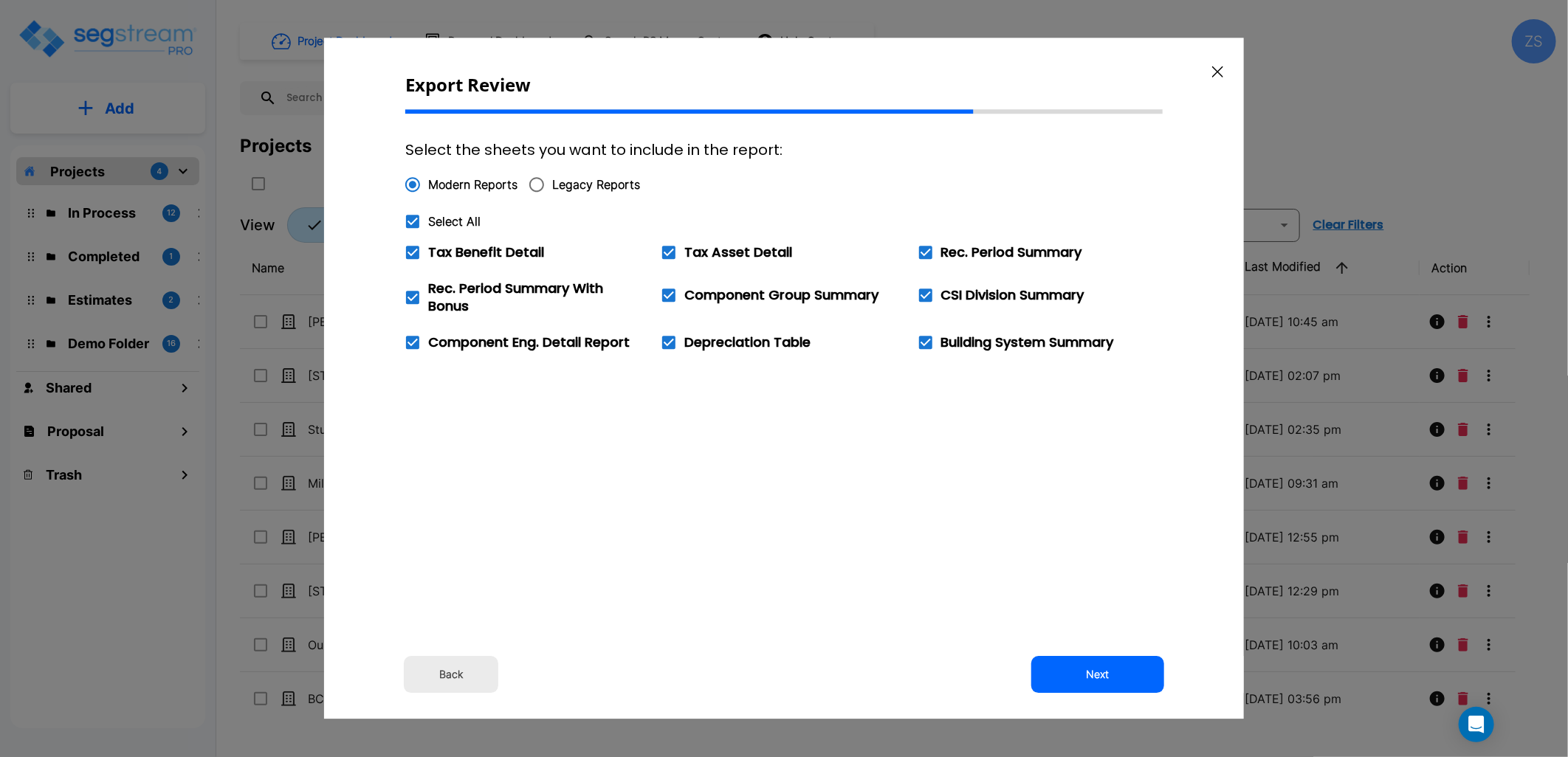
checkbox input "false"
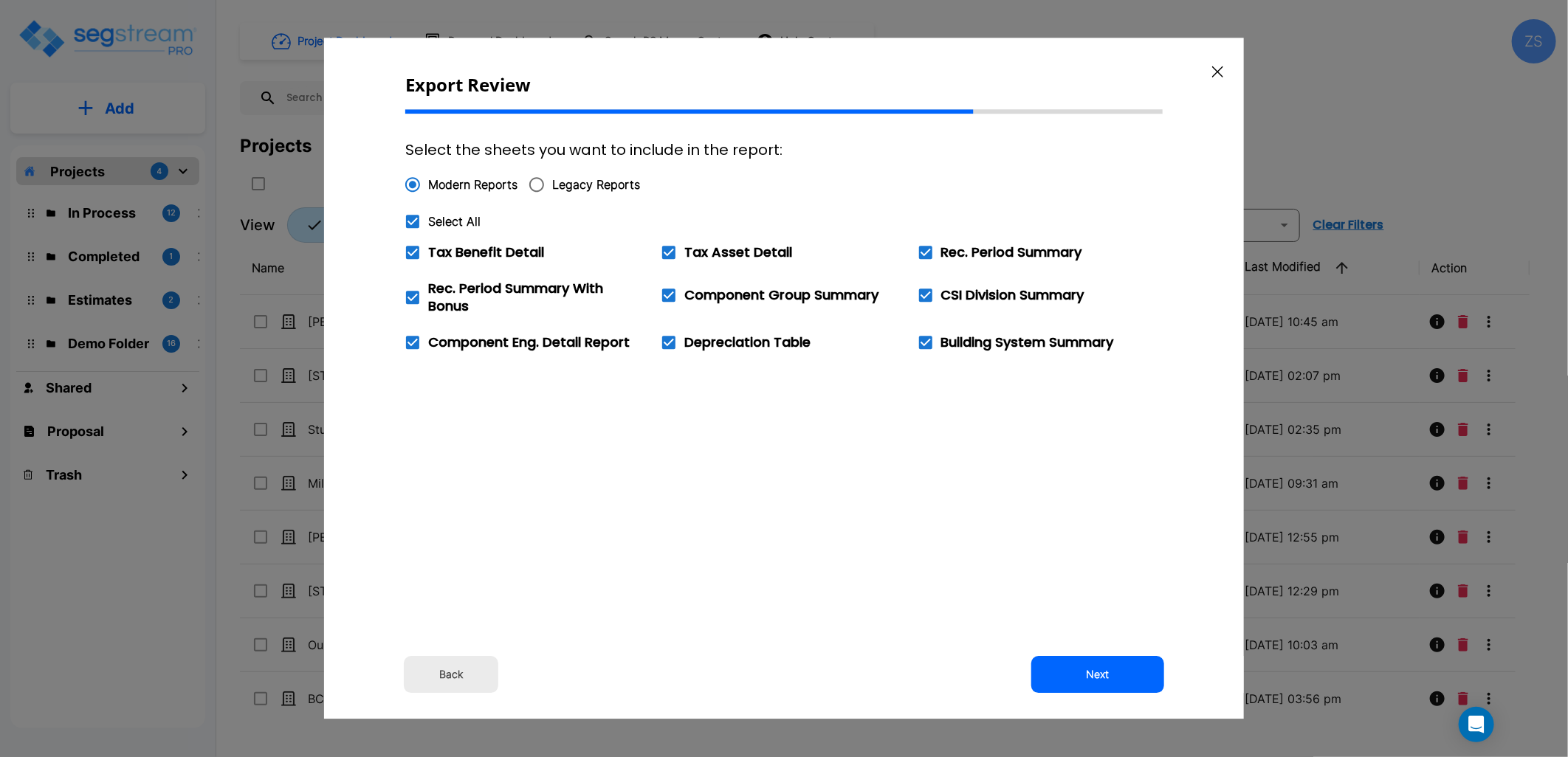
checkbox input "false"
click at [746, 262] on label "Tax Asset Detail" at bounding box center [722, 252] width 138 height 31
click at [668, 250] on input "Tax Asset Detail" at bounding box center [661, 243] width 15 height 12
checkbox input "true"
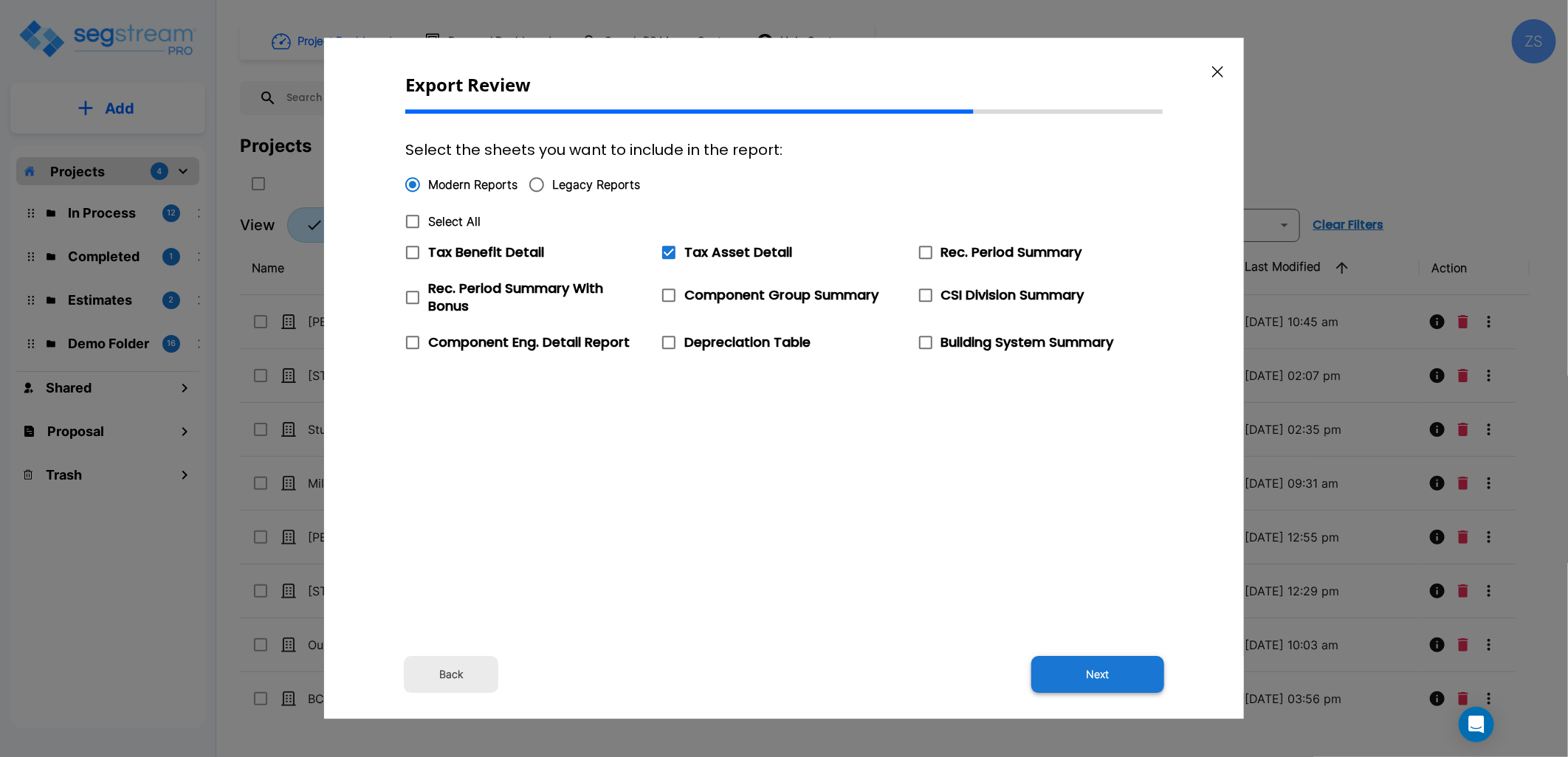
click at [1115, 678] on button "Next" at bounding box center [1097, 675] width 133 height 37
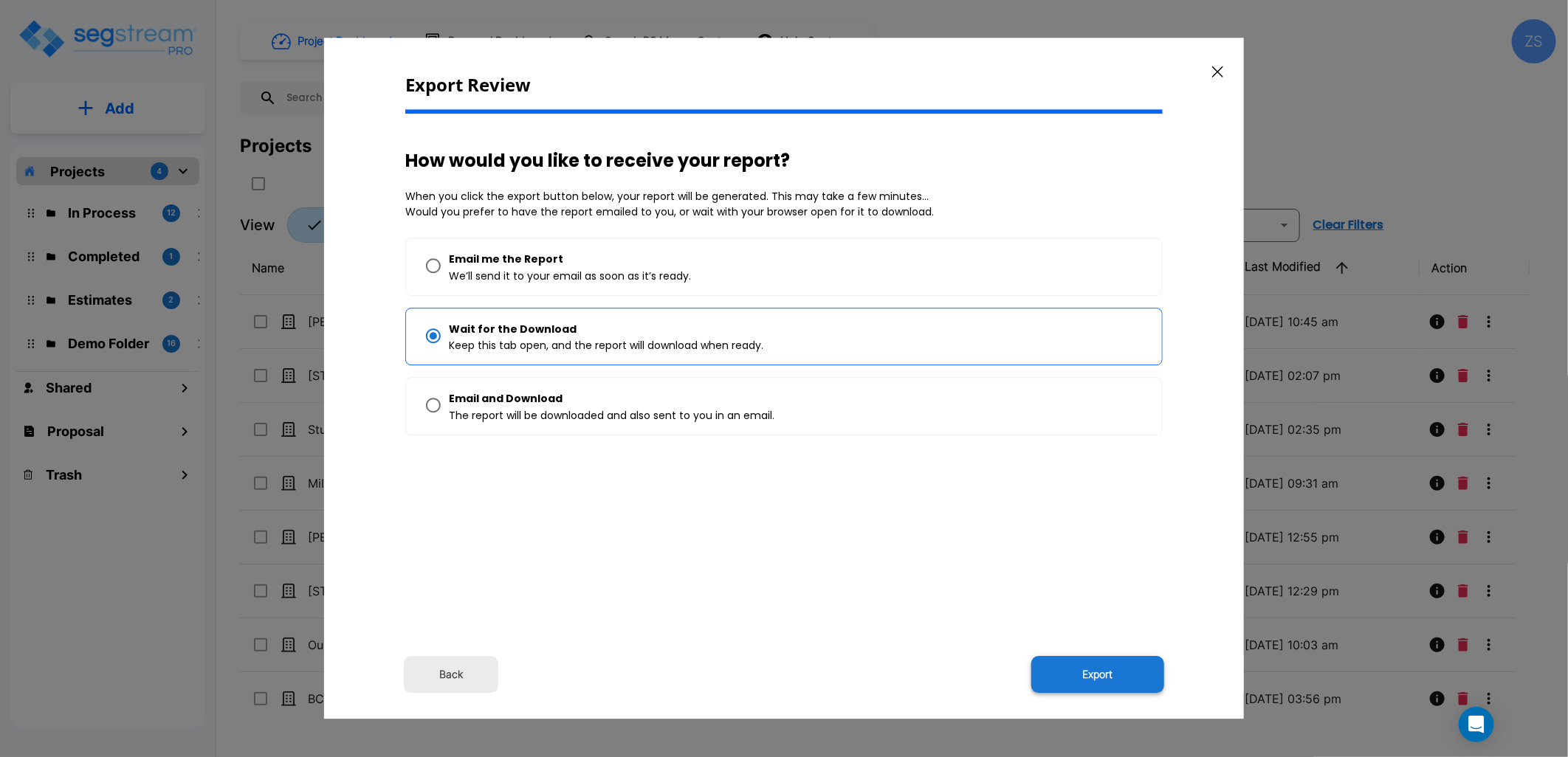
click at [1107, 681] on button "Export" at bounding box center [1097, 675] width 133 height 37
